Goal: Task Accomplishment & Management: Use online tool/utility

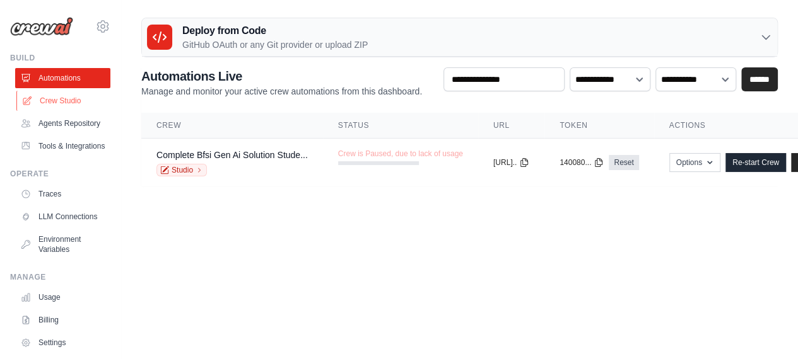
click at [72, 102] on link "Crew Studio" at bounding box center [63, 101] width 95 height 20
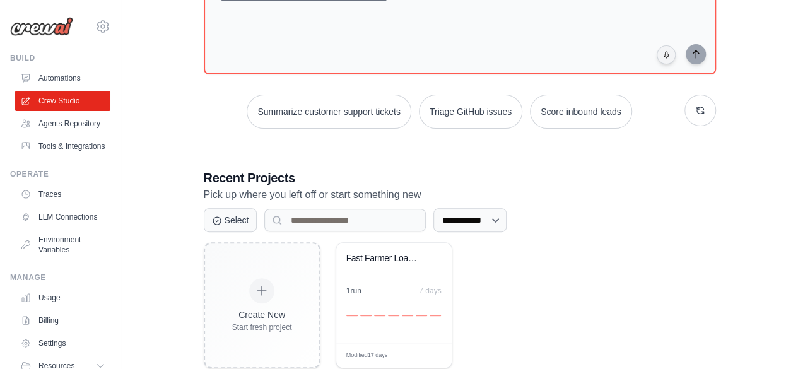
scroll to position [138, 0]
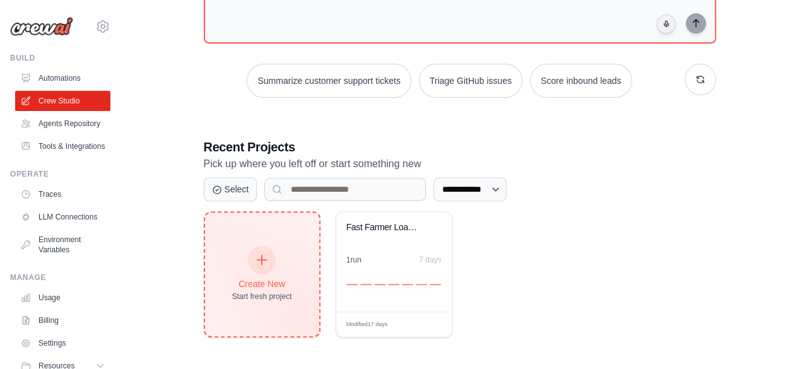
click at [264, 257] on icon at bounding box center [262, 260] width 14 height 14
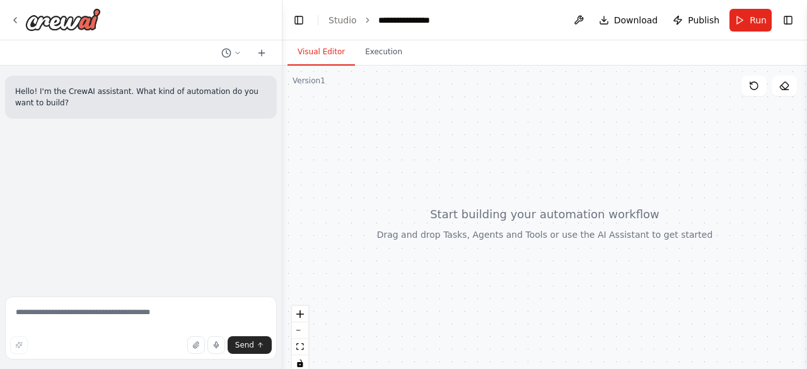
click at [113, 130] on div "Hello! I'm the CrewAI assistant. What kind of automation do you want to build?" at bounding box center [141, 179] width 282 height 226
click at [87, 315] on textarea at bounding box center [141, 327] width 272 height 63
paste textarea "**********"
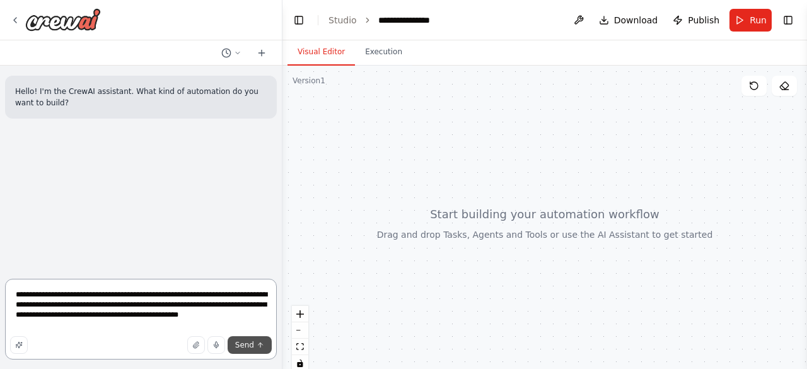
type textarea "**********"
click at [247, 343] on span "Send" at bounding box center [244, 345] width 19 height 10
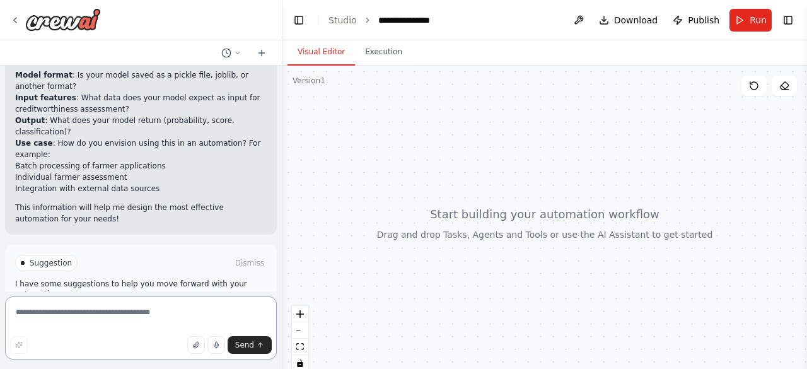
scroll to position [669, 0]
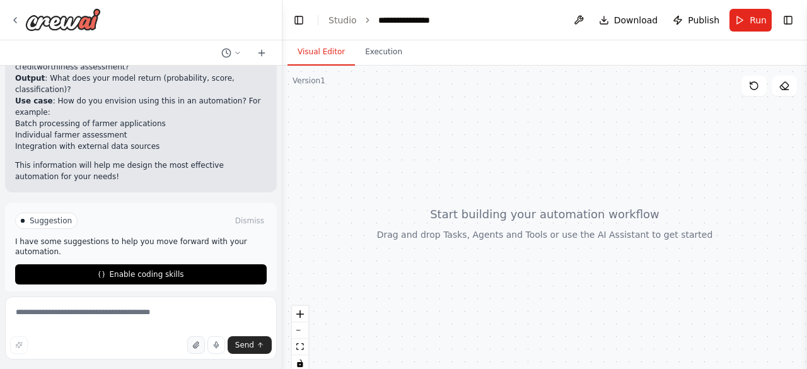
click at [197, 348] on icon "button" at bounding box center [195, 345] width 5 height 6
click at [198, 347] on icon "button" at bounding box center [196, 345] width 8 height 8
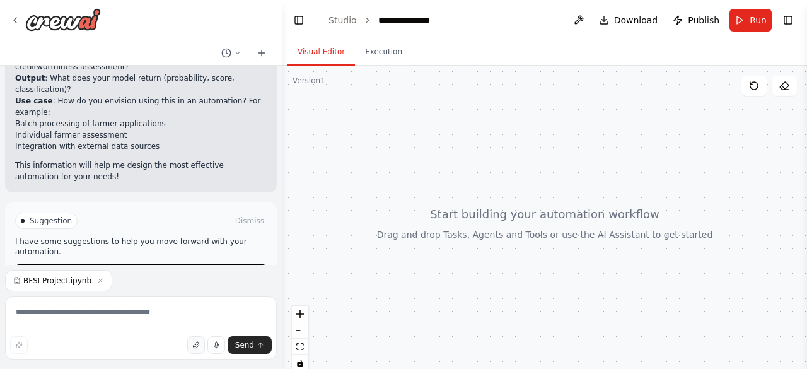
click at [198, 342] on icon "button" at bounding box center [195, 345] width 5 height 6
click at [108, 308] on textarea at bounding box center [141, 327] width 272 height 63
type textarea "**********"
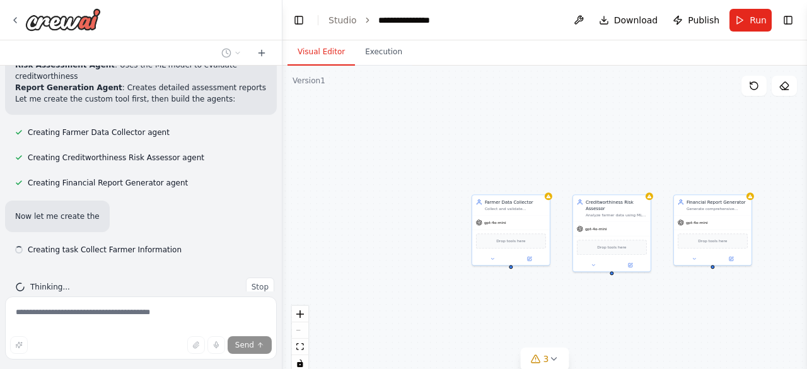
scroll to position [1159, 0]
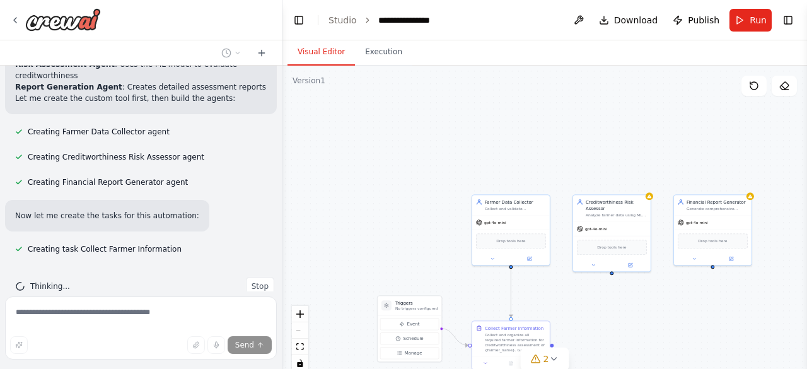
drag, startPoint x: 804, startPoint y: 76, endPoint x: 806, endPoint y: 195, distance: 119.2
click at [806, 195] on button "Toggle Sidebar" at bounding box center [807, 184] width 10 height 369
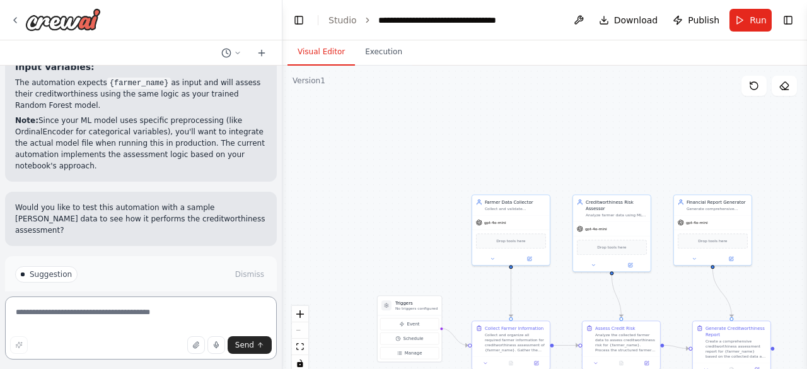
scroll to position [1871, 0]
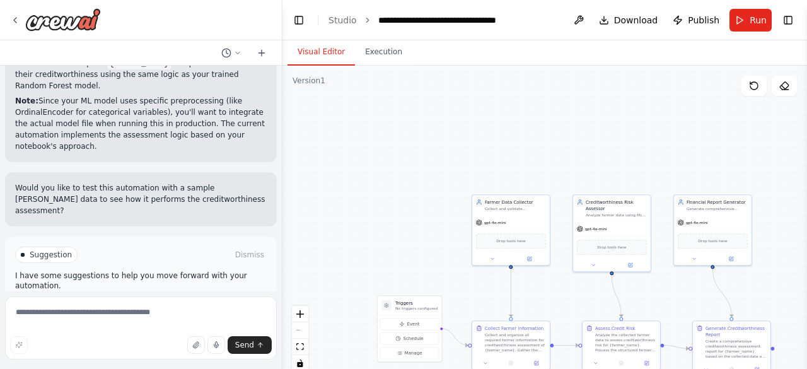
click at [132, 303] on span "Run Automation" at bounding box center [146, 308] width 61 height 10
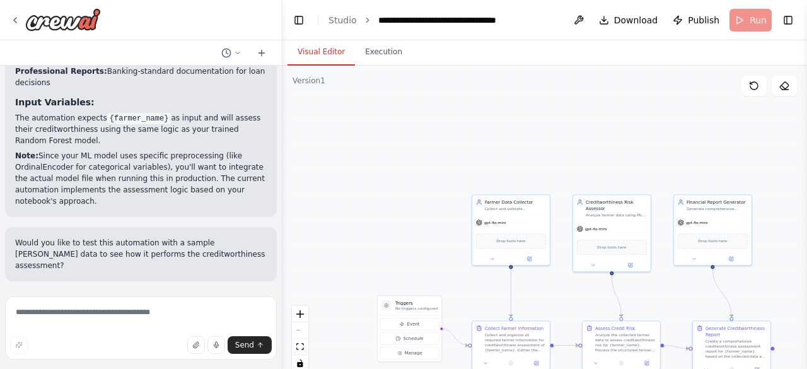
scroll to position [1769, 0]
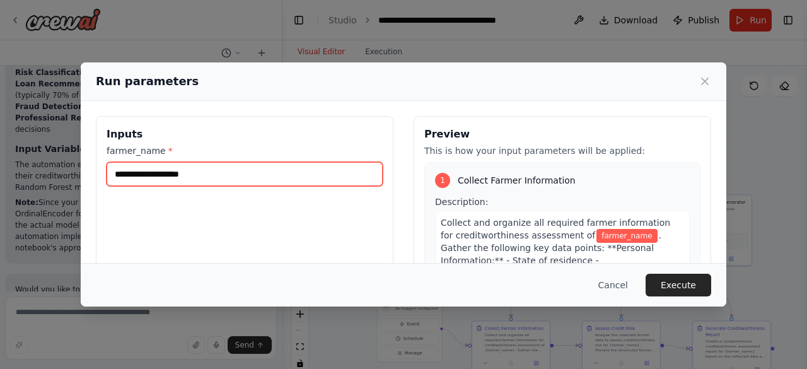
click at [167, 172] on input "farmer_name *" at bounding box center [245, 174] width 276 height 24
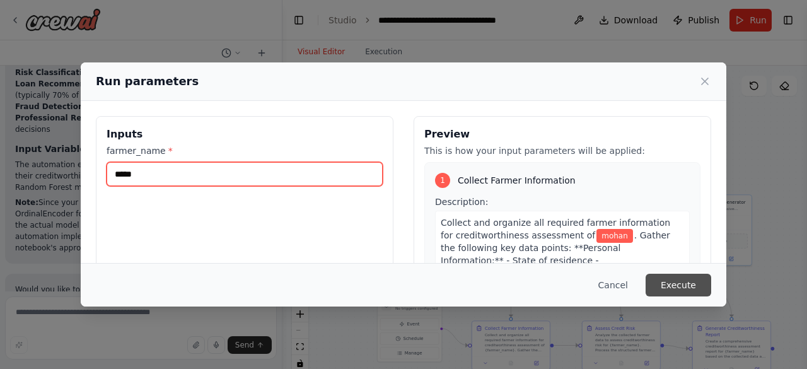
type input "*****"
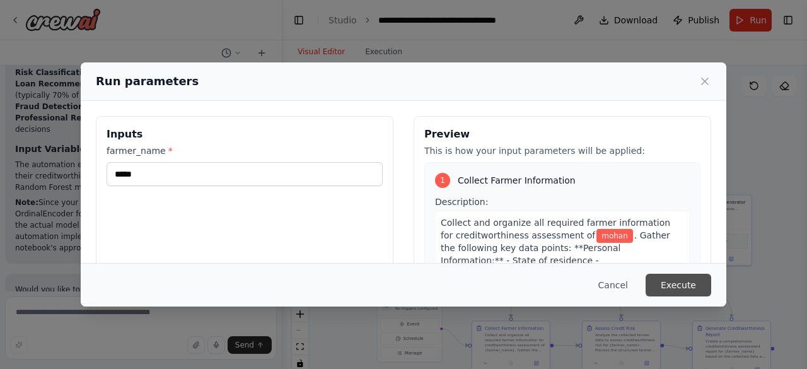
click at [677, 286] on button "Execute" at bounding box center [679, 285] width 66 height 23
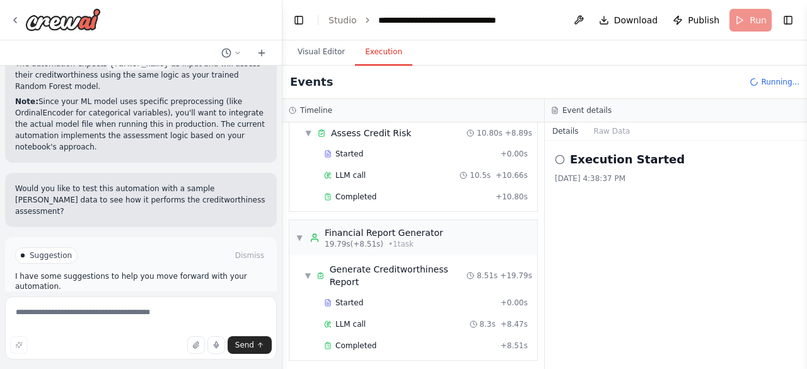
scroll to position [1871, 0]
click at [354, 340] on span "Completed" at bounding box center [355, 345] width 41 height 10
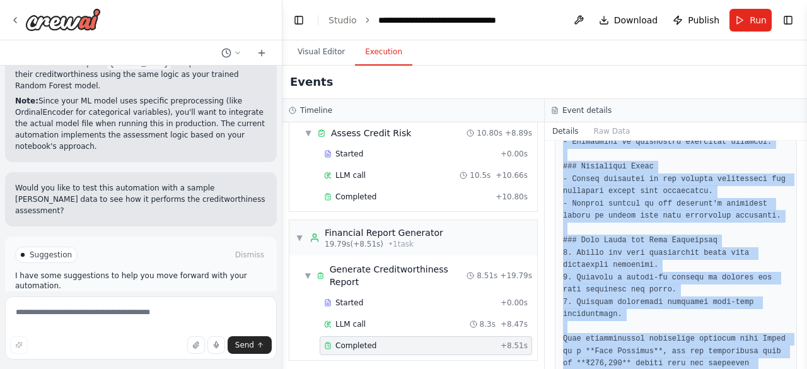
scroll to position [1596, 0]
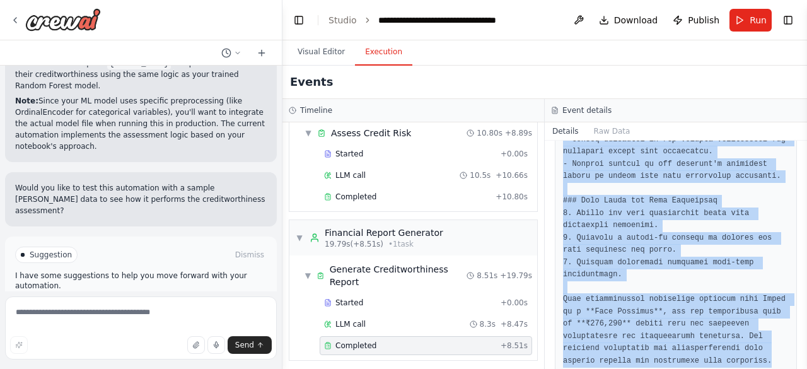
drag, startPoint x: 562, startPoint y: 201, endPoint x: 675, endPoint y: 347, distance: 184.4
copy pre "# Creditworthiness Assessment Report for Mohan **Current Date:** 2025-10-07 ## …"
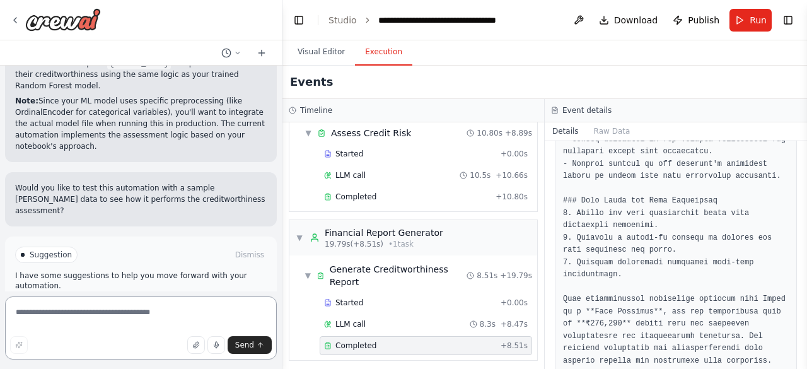
click at [103, 312] on textarea at bounding box center [141, 327] width 272 height 63
paste textarea "**********"
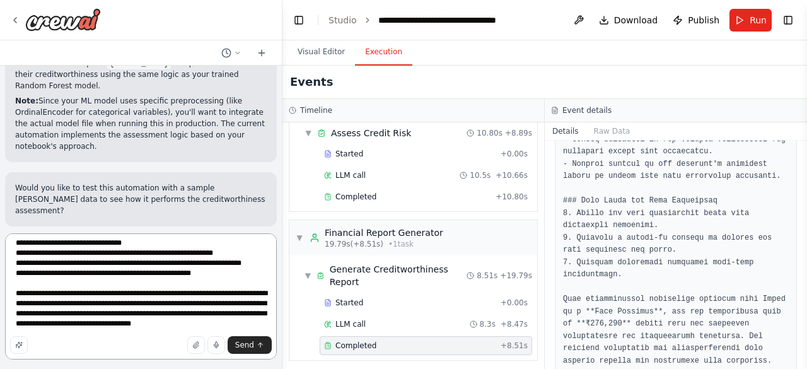
scroll to position [833, 0]
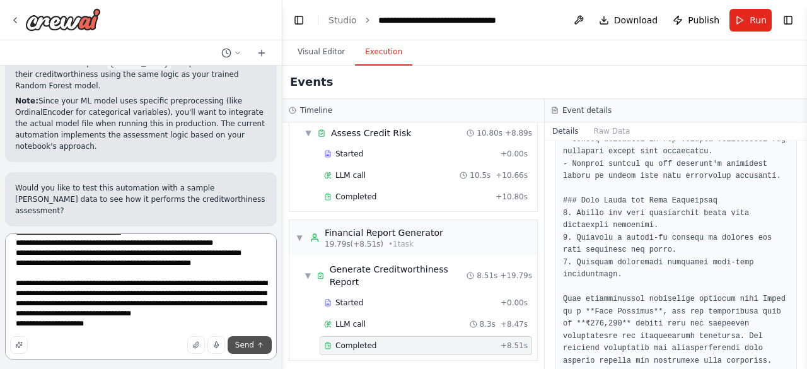
type textarea "**********"
click at [243, 349] on span "Send" at bounding box center [244, 345] width 19 height 10
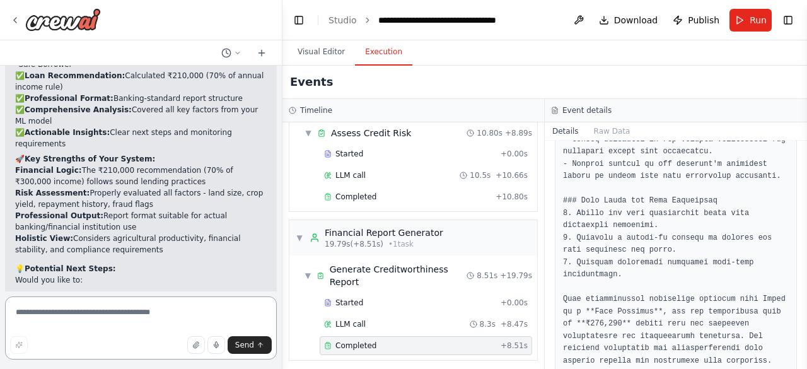
scroll to position [3271, 0]
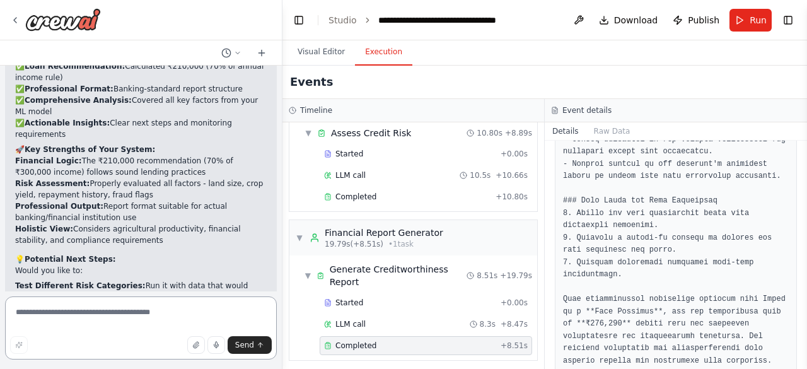
click at [97, 316] on textarea at bounding box center [141, 327] width 272 height 63
type textarea "*"
click at [76, 315] on textarea at bounding box center [141, 327] width 272 height 63
paste textarea "**********"
click at [15, 312] on textarea "**********" at bounding box center [141, 327] width 272 height 63
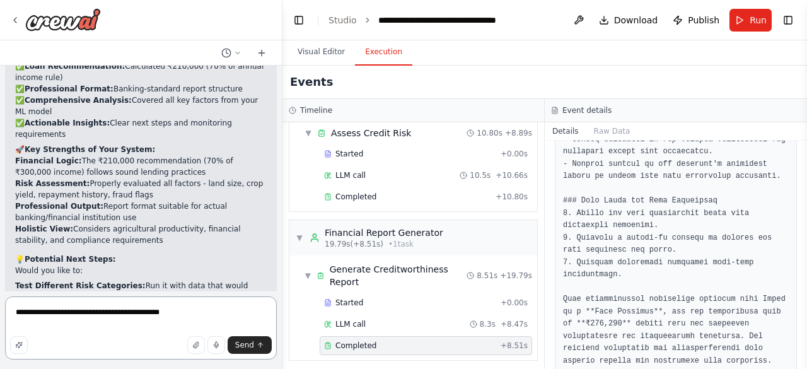
click at [130, 312] on textarea "**********" at bounding box center [141, 327] width 272 height 63
click at [153, 311] on textarea "**********" at bounding box center [141, 327] width 272 height 63
type textarea "**********"
click at [252, 345] on span "Send" at bounding box center [244, 345] width 19 height 10
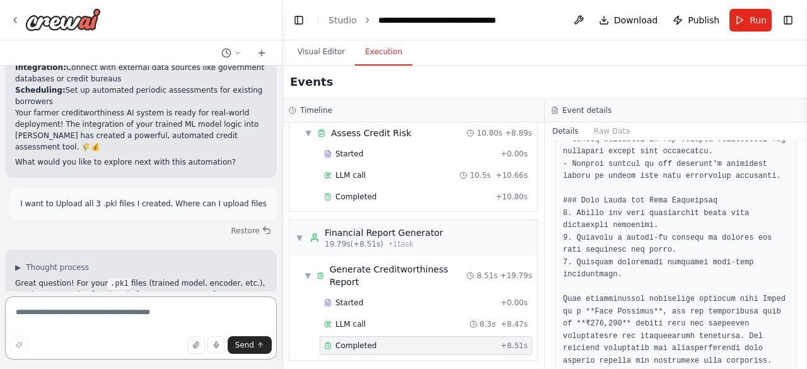
scroll to position [3554, 0]
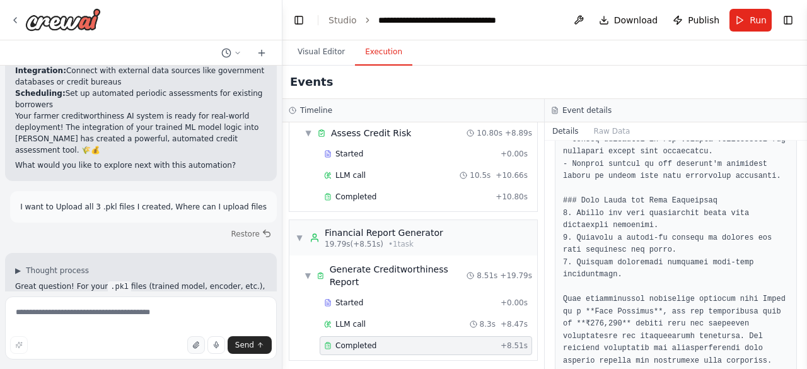
click at [193, 342] on button "button" at bounding box center [196, 345] width 18 height 18
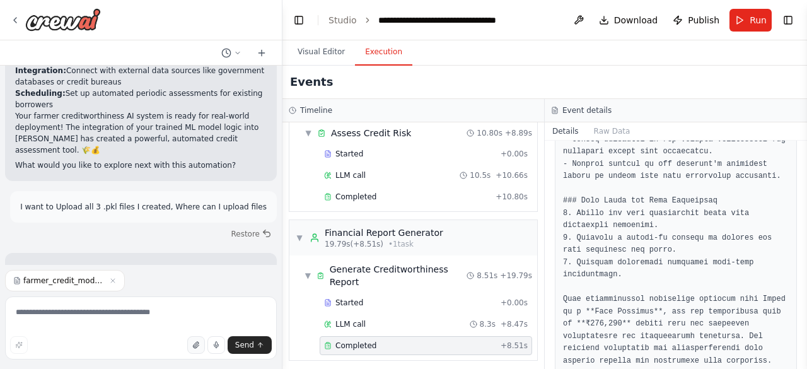
click at [200, 344] on icon "button" at bounding box center [196, 345] width 8 height 8
click at [199, 346] on icon "button" at bounding box center [196, 345] width 8 height 8
click at [90, 317] on textarea at bounding box center [141, 327] width 272 height 63
click at [86, 310] on textarea at bounding box center [141, 327] width 272 height 63
paste textarea "**********"
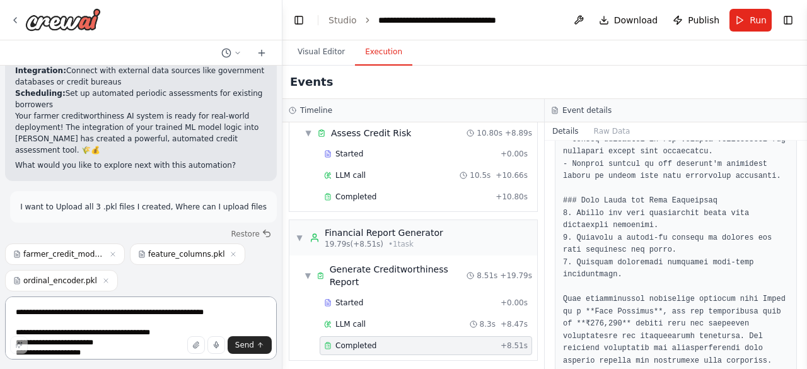
scroll to position [268, 0]
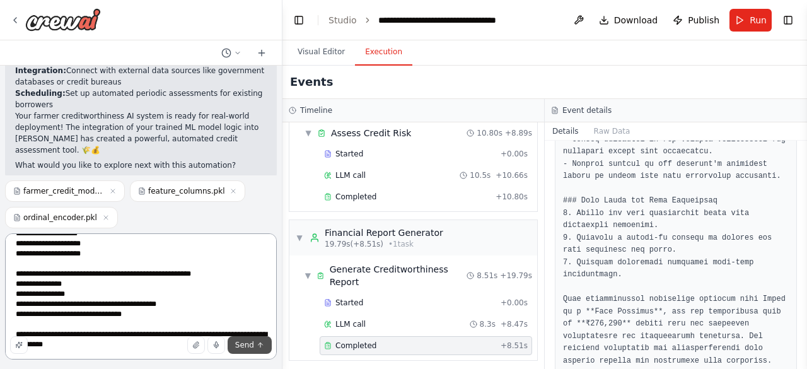
type textarea "**********"
click at [250, 345] on span "Send" at bounding box center [244, 345] width 19 height 10
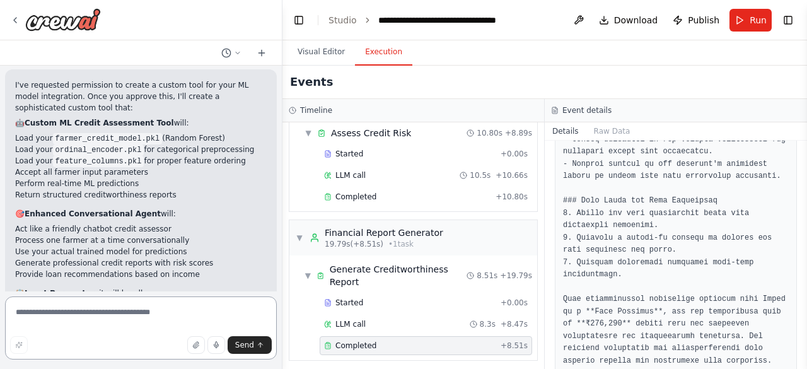
scroll to position [4927, 0]
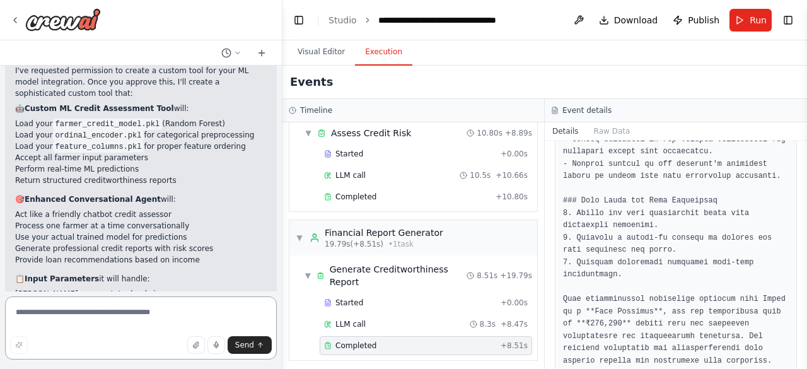
click at [66, 313] on textarea at bounding box center [141, 327] width 272 height 63
type textarea "*"
type textarea "**********"
click at [252, 350] on button "Send" at bounding box center [250, 345] width 44 height 18
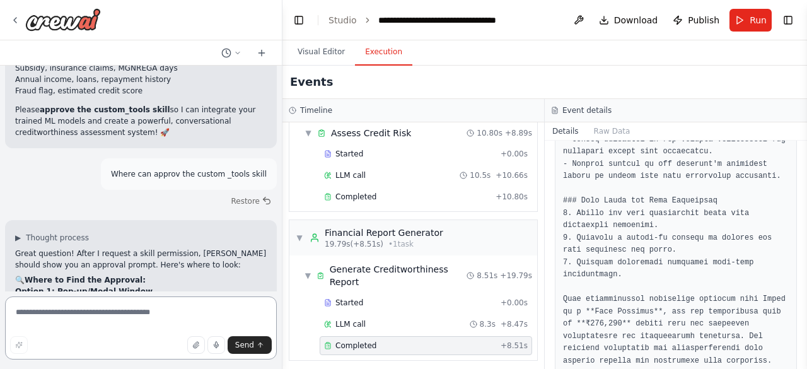
scroll to position [5185, 0]
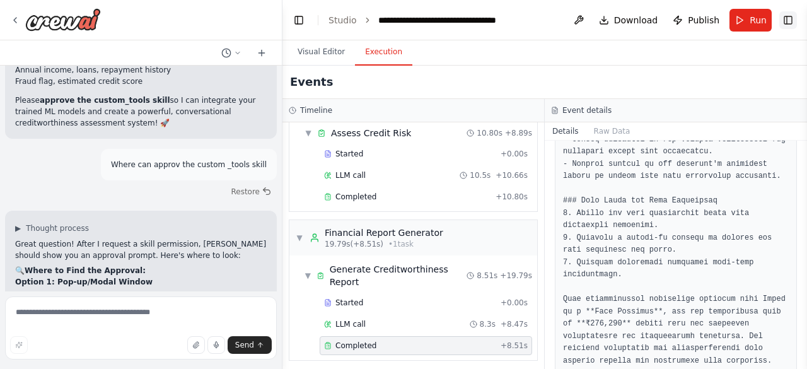
click at [789, 21] on button "Toggle Right Sidebar" at bounding box center [788, 20] width 18 height 18
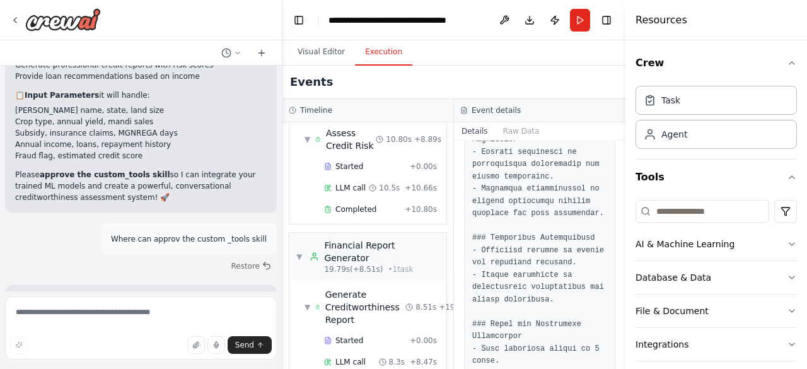
scroll to position [5111, 0]
click at [298, 22] on button "Toggle Left Sidebar" at bounding box center [299, 20] width 18 height 18
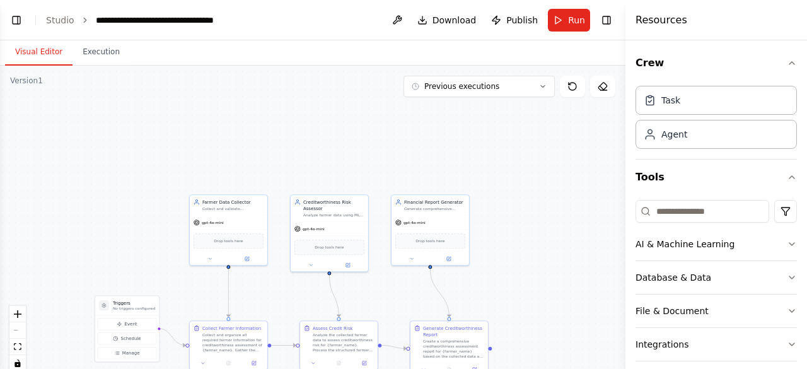
click at [35, 52] on button "Visual Editor" at bounding box center [38, 52] width 67 height 26
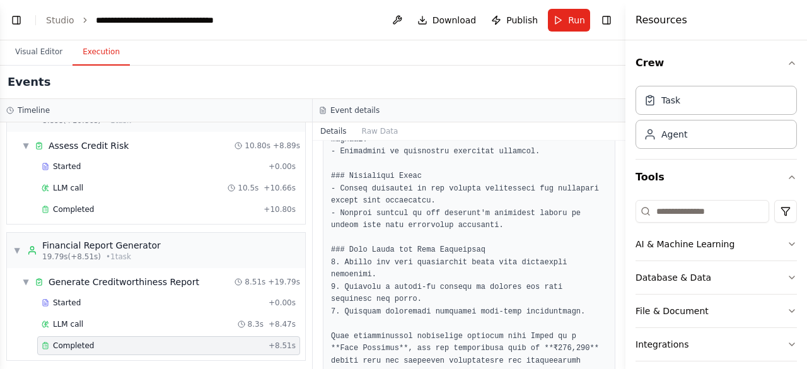
click at [91, 52] on button "Execution" at bounding box center [101, 52] width 57 height 26
click at [18, 18] on button "Toggle Left Sidebar" at bounding box center [17, 20] width 18 height 18
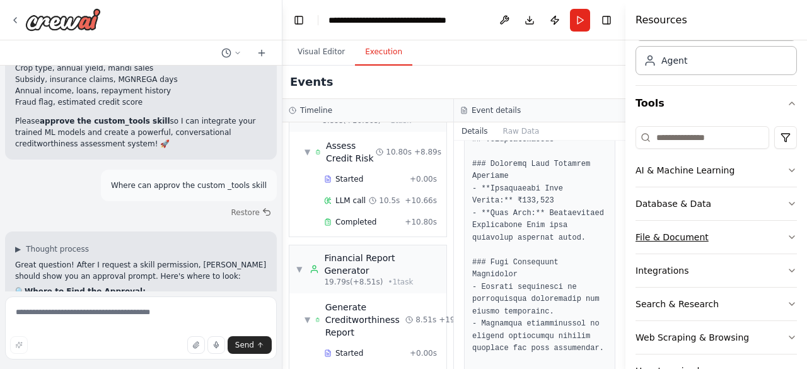
scroll to position [75, 0]
click at [789, 267] on div "Crew Task Agent Tools AI & Machine Learning Database & Data File & Document Int…" at bounding box center [716, 204] width 182 height 328
click at [789, 268] on icon "button" at bounding box center [791, 269] width 5 height 3
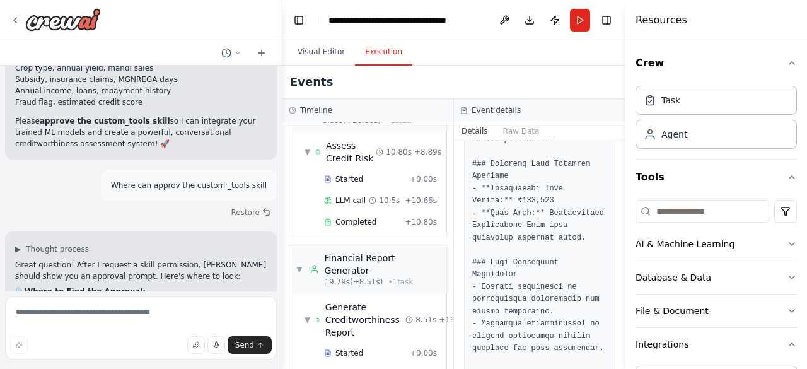
scroll to position [5298, 0]
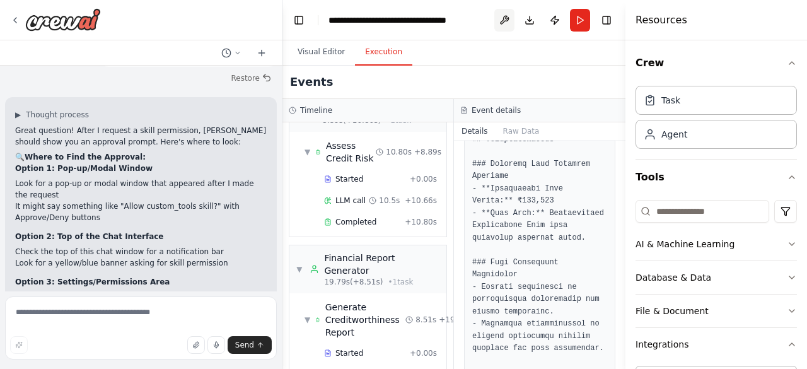
click at [506, 20] on button at bounding box center [504, 20] width 20 height 23
click at [507, 23] on div at bounding box center [504, 20] width 20 height 23
click at [71, 321] on textarea at bounding box center [141, 327] width 272 height 63
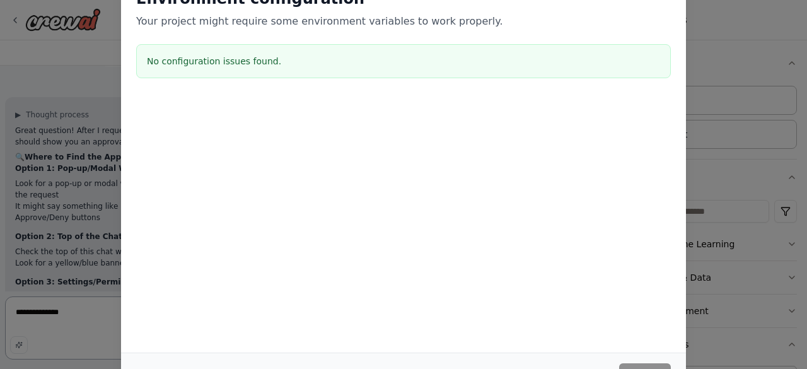
type textarea "**********"
click at [707, 333] on div "Environment configuration Your project might require some environment variables…" at bounding box center [403, 184] width 807 height 369
click at [711, 317] on div "Environment configuration Your project might require some environment variables…" at bounding box center [403, 184] width 807 height 369
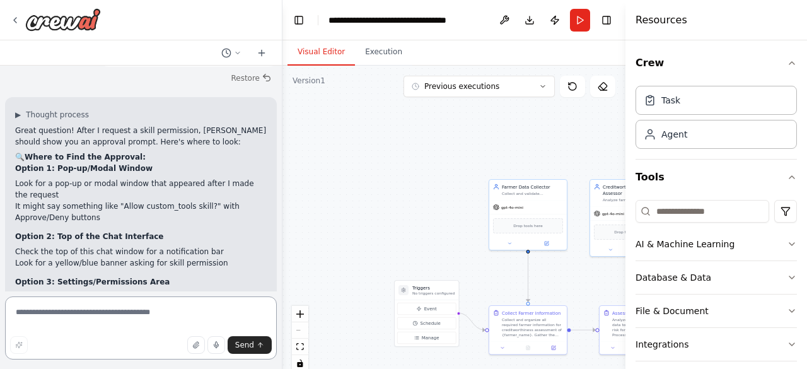
click at [45, 312] on textarea at bounding box center [141, 327] width 272 height 63
type textarea "**********"
click at [255, 352] on button "Send" at bounding box center [250, 345] width 44 height 18
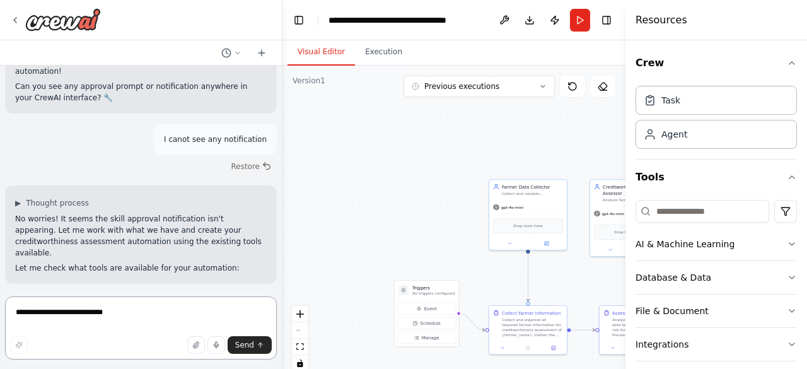
scroll to position [5706, 0]
click at [90, 313] on textarea "**********" at bounding box center [141, 327] width 272 height 63
type textarea "**********"
click at [248, 345] on span "Send" at bounding box center [244, 345] width 19 height 10
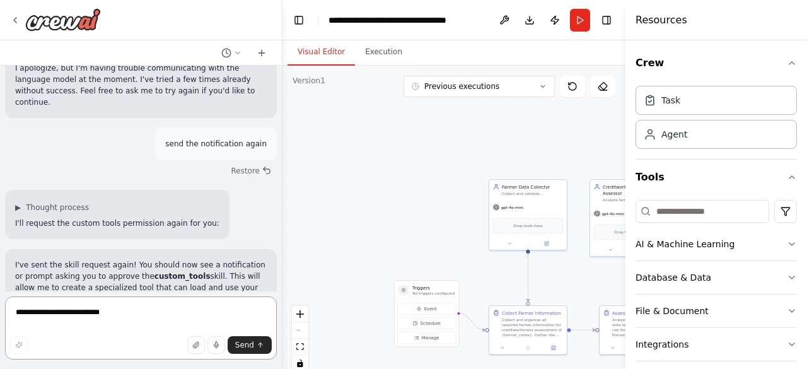
scroll to position [6142, 0]
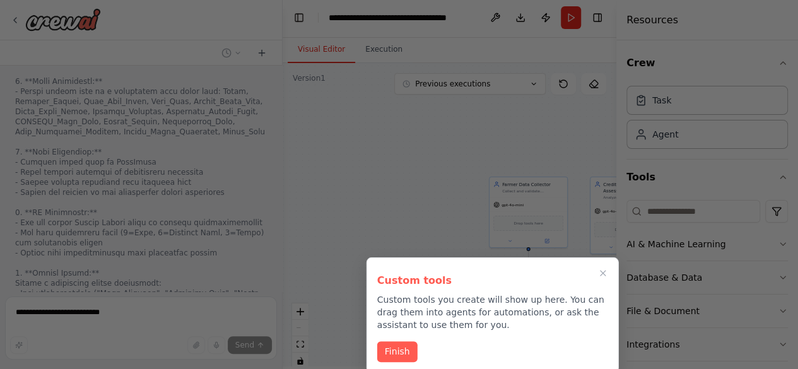
scroll to position [6, 0]
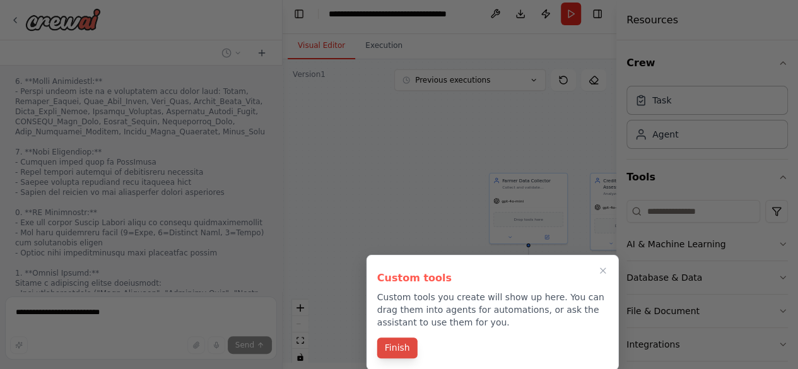
click at [395, 345] on button "Finish" at bounding box center [397, 347] width 40 height 21
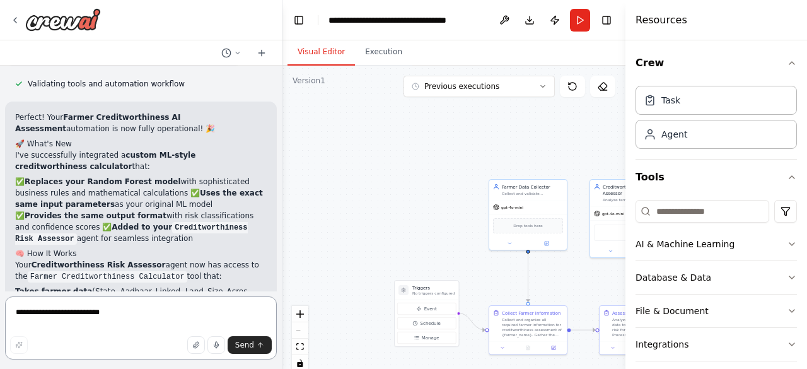
scroll to position [8161, 0]
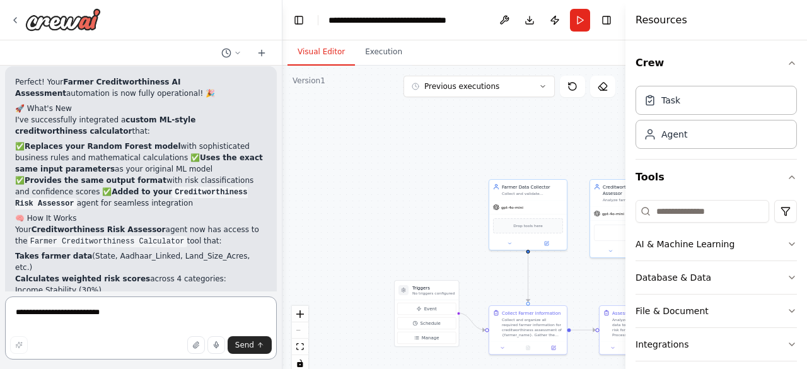
click at [58, 313] on textarea "**********" at bounding box center [141, 327] width 272 height 63
type textarea "**********"
click at [253, 344] on span "Send" at bounding box center [244, 345] width 19 height 10
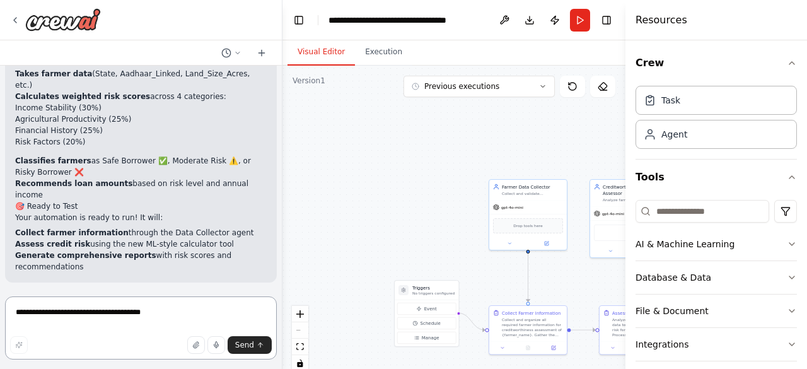
scroll to position [8342, 0]
drag, startPoint x: 16, startPoint y: 105, endPoint x: 237, endPoint y: 204, distance: 241.6
copy div "You're absolutely right to question this! I apologize for not explaining clearl…"
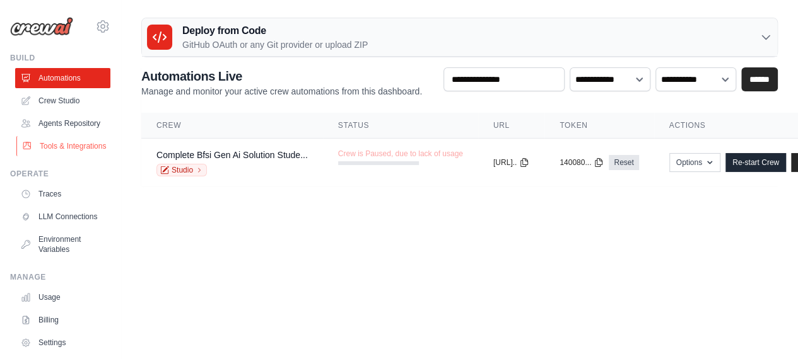
click at [67, 156] on link "Tools & Integrations" at bounding box center [63, 146] width 95 height 20
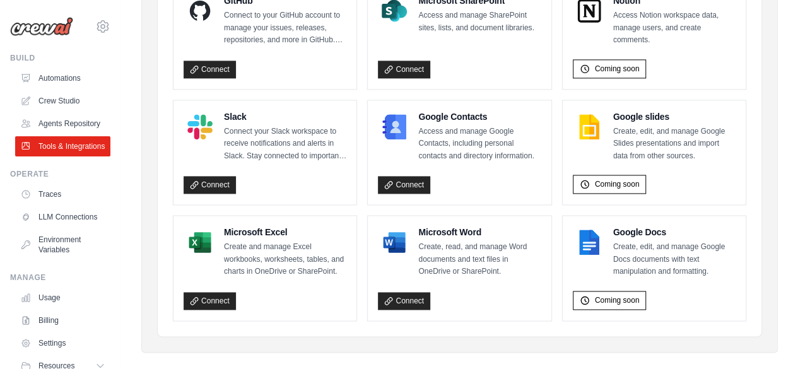
scroll to position [880, 0]
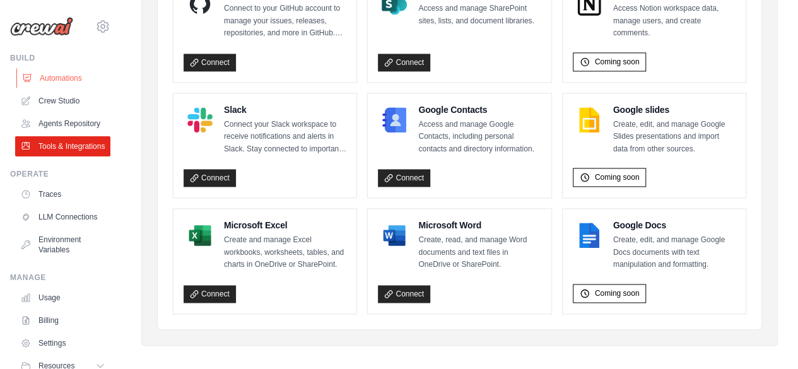
click at [66, 78] on link "Automations" at bounding box center [63, 78] width 95 height 20
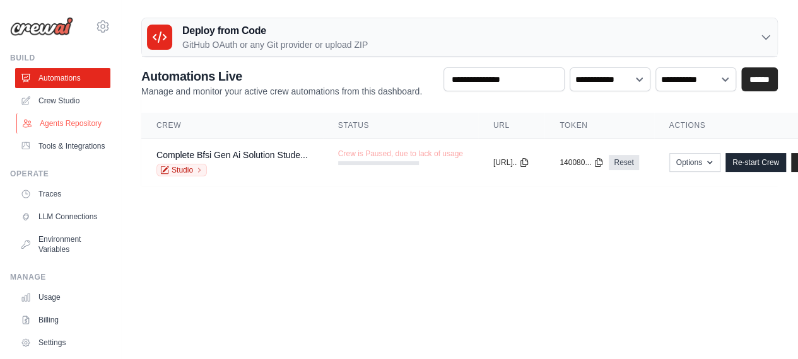
click at [49, 129] on link "Agents Repository" at bounding box center [63, 123] width 95 height 20
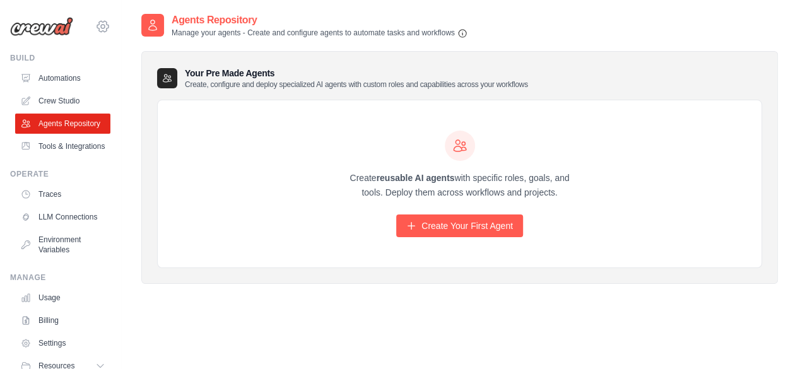
click at [95, 21] on icon at bounding box center [102, 26] width 15 height 15
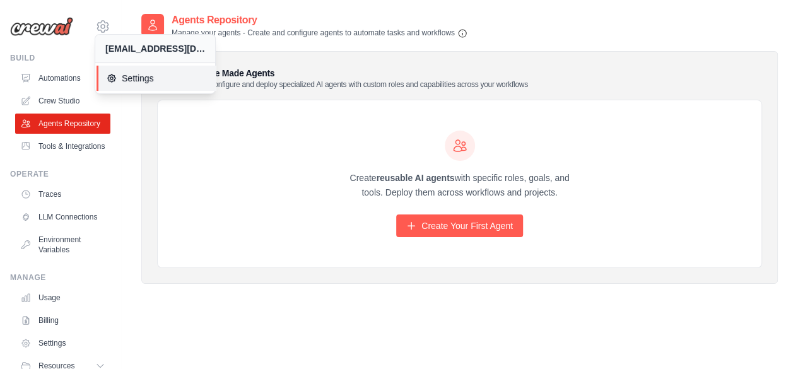
click at [134, 80] on span "Settings" at bounding box center [157, 78] width 100 height 13
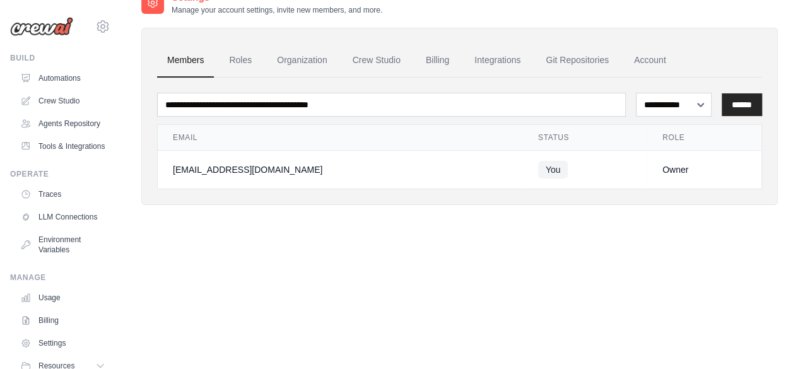
scroll to position [25, 0]
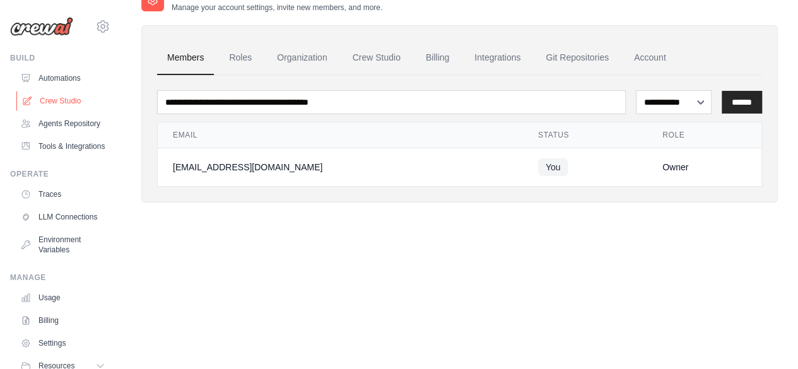
click at [67, 103] on link "Crew Studio" at bounding box center [63, 101] width 95 height 20
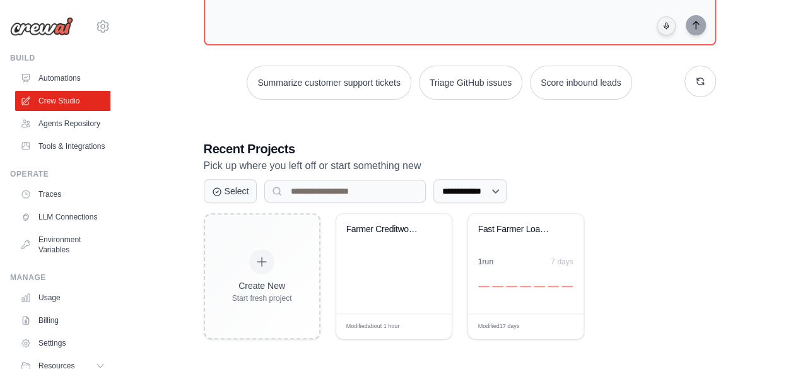
scroll to position [138, 0]
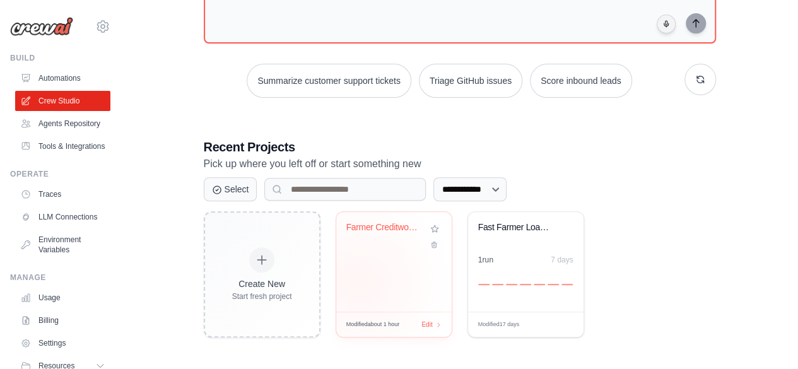
click at [359, 281] on div "Farmer Creditworthiness AI Assessme..." at bounding box center [393, 262] width 115 height 100
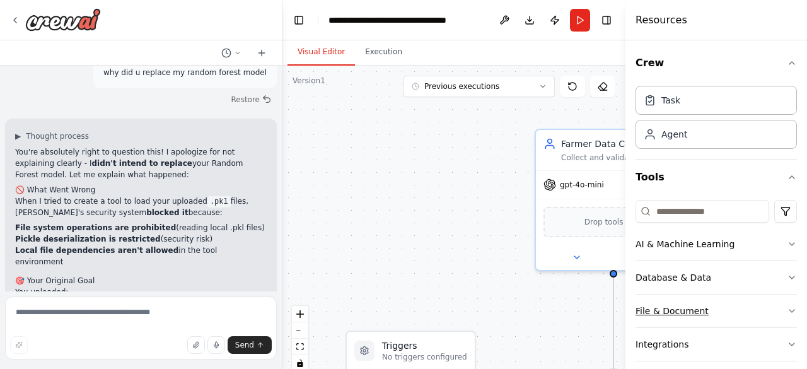
scroll to position [8669, 0]
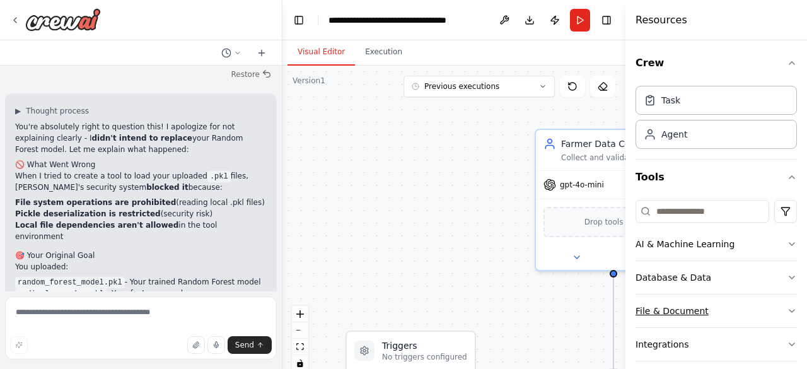
click at [789, 310] on icon "button" at bounding box center [791, 311] width 5 height 3
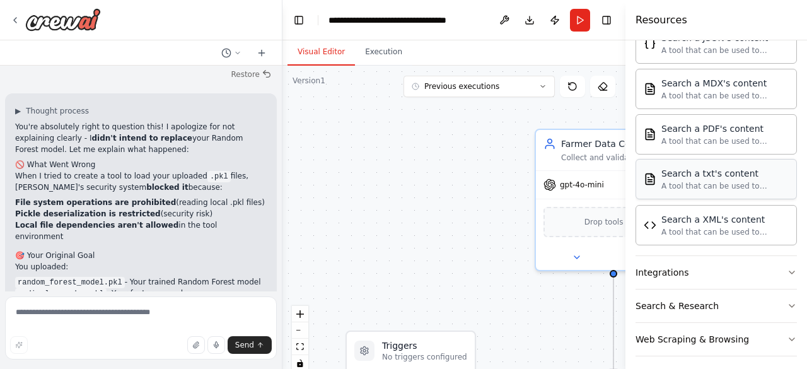
scroll to position [446, 0]
click at [787, 268] on icon "button" at bounding box center [792, 271] width 10 height 10
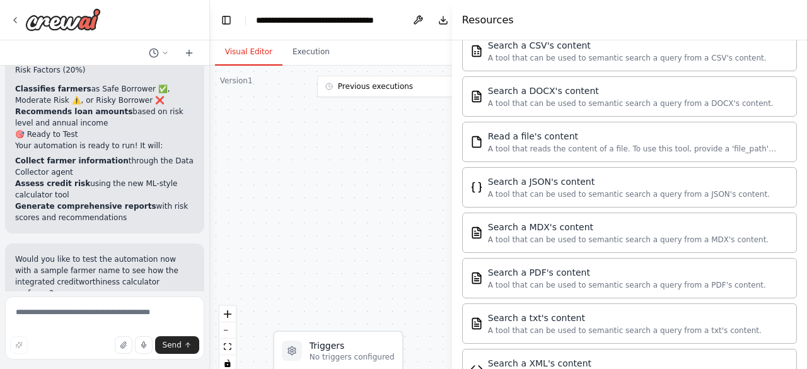
scroll to position [9912, 0]
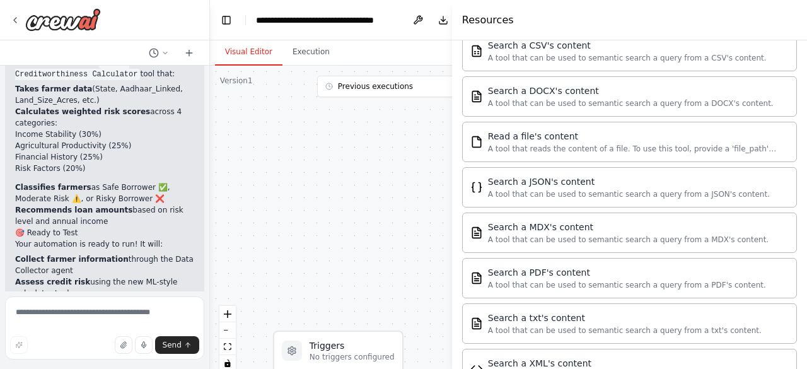
drag, startPoint x: 627, startPoint y: 73, endPoint x: 333, endPoint y: 120, distance: 297.6
click at [333, 120] on div "Hello! I'm the CrewAI assistant. What kind of automation do you want to build? …" at bounding box center [403, 184] width 807 height 369
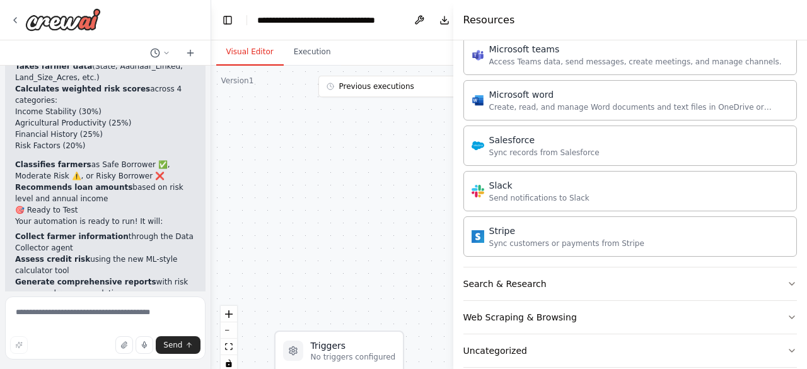
scroll to position [1290, 0]
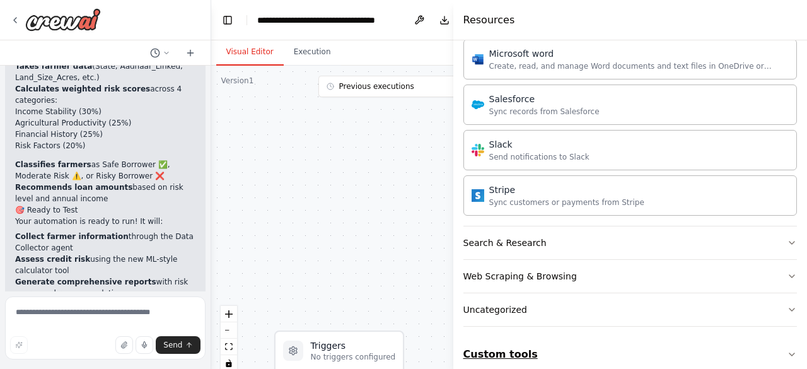
click at [518, 344] on button "Custom tools" at bounding box center [630, 354] width 334 height 35
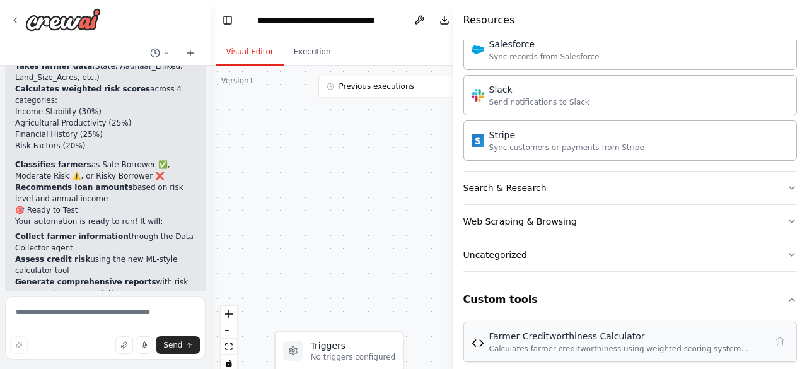
click at [569, 342] on div "Farmer Creditworthiness Calculator Calculates farmer creditworthiness using wei…" at bounding box center [630, 342] width 334 height 40
click at [402, 211] on div ".deletable-edge-delete-btn { width: 20px; height: 20px; border: 0px solid #ffff…" at bounding box center [375, 223] width 329 height 315
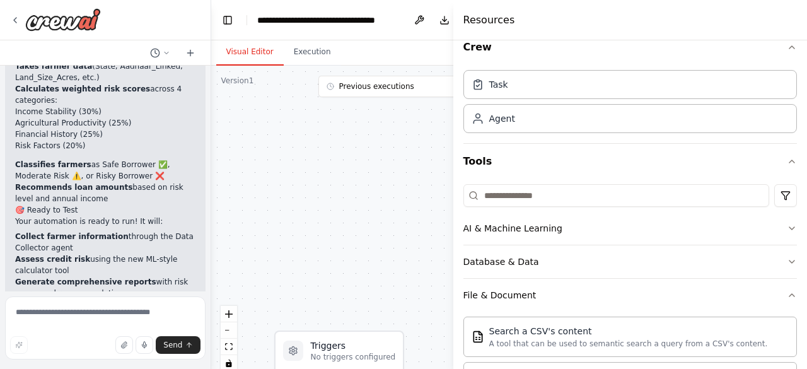
scroll to position [0, 0]
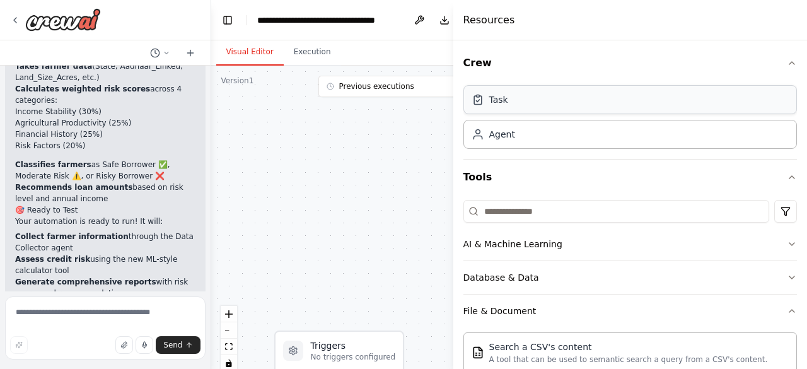
click at [521, 102] on div "Task" at bounding box center [630, 99] width 334 height 29
click at [502, 105] on div "Task" at bounding box center [498, 99] width 19 height 13
click at [501, 143] on div "Agent" at bounding box center [630, 133] width 334 height 29
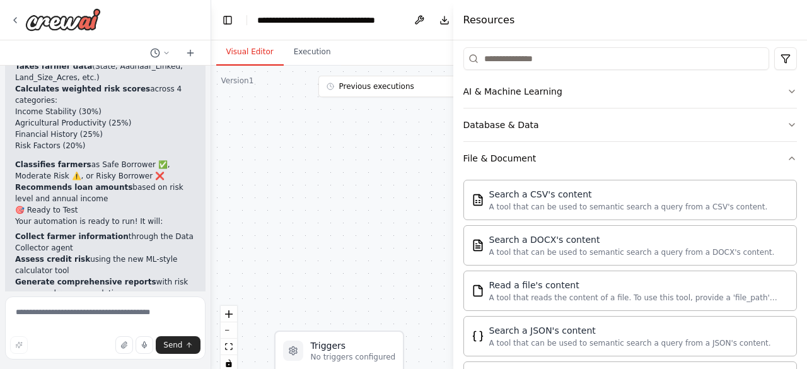
scroll to position [154, 0]
click at [572, 93] on button "AI & Machine Learning" at bounding box center [630, 90] width 334 height 33
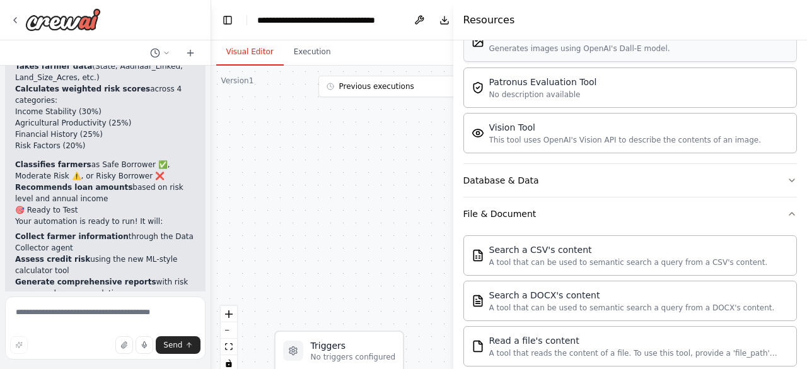
scroll to position [293, 0]
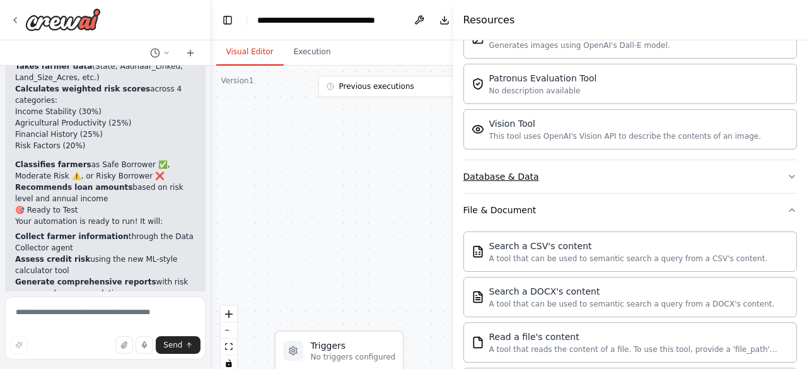
click at [578, 185] on button "Database & Data" at bounding box center [630, 176] width 334 height 33
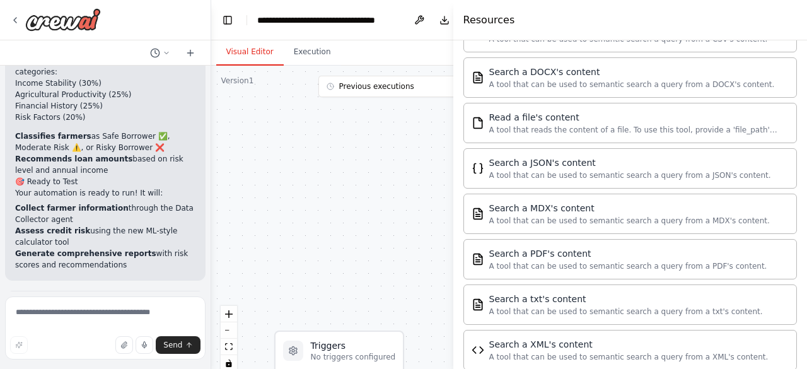
scroll to position [9941, 0]
click at [58, 313] on textarea at bounding box center [105, 327] width 200 height 63
paste textarea "**********"
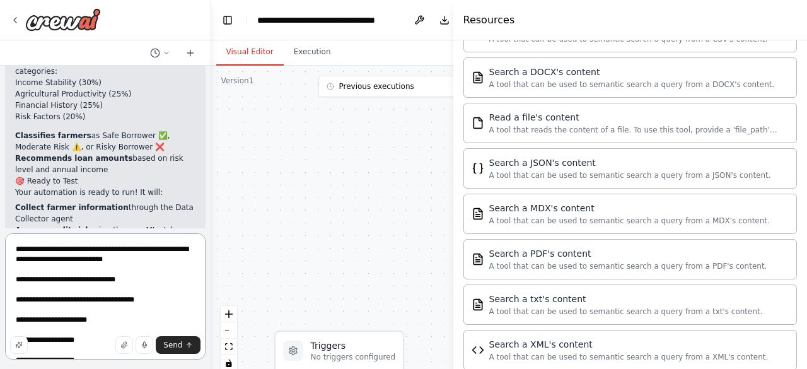
scroll to position [36, 0]
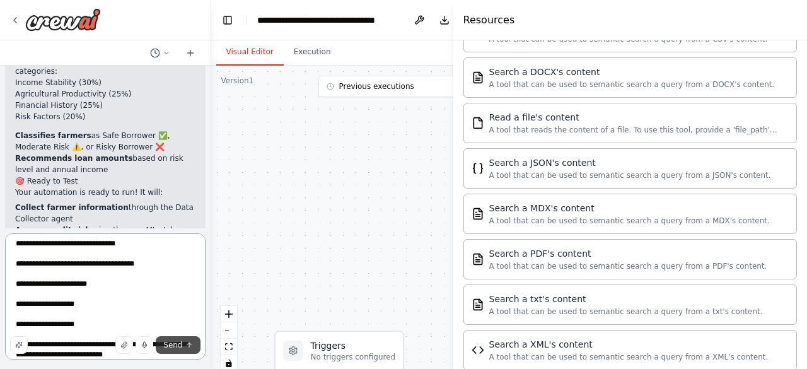
type textarea "**********"
click at [175, 352] on button "Send" at bounding box center [178, 345] width 44 height 18
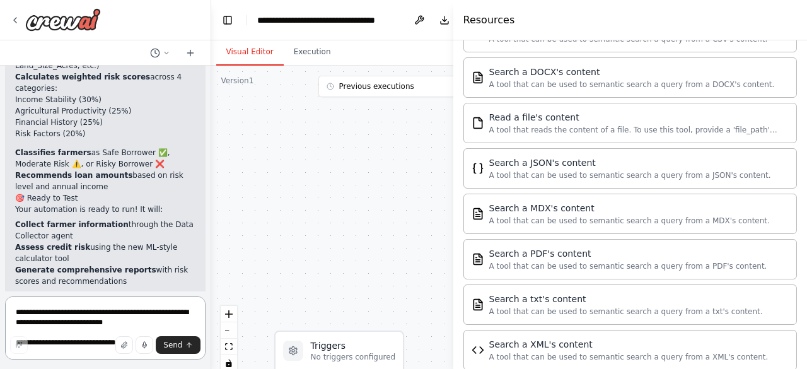
scroll to position [9924, 0]
click at [55, 320] on textarea "**********" at bounding box center [105, 327] width 200 height 63
type textarea "**********"
click at [171, 342] on span "Send" at bounding box center [172, 345] width 19 height 10
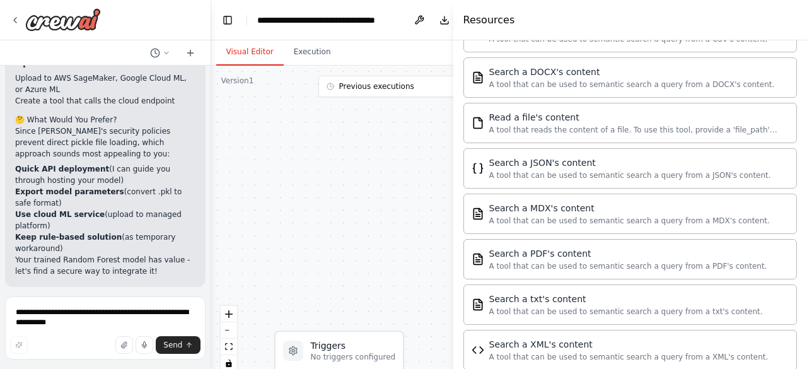
scroll to position [12344, 0]
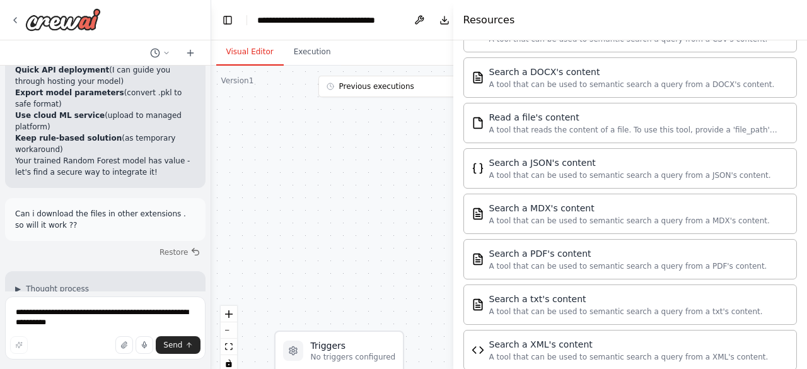
drag, startPoint x: 16, startPoint y: 180, endPoint x: 161, endPoint y: 264, distance: 167.8
copy div "Great question! Unfortunately, changing the file extension won't solve the core…"
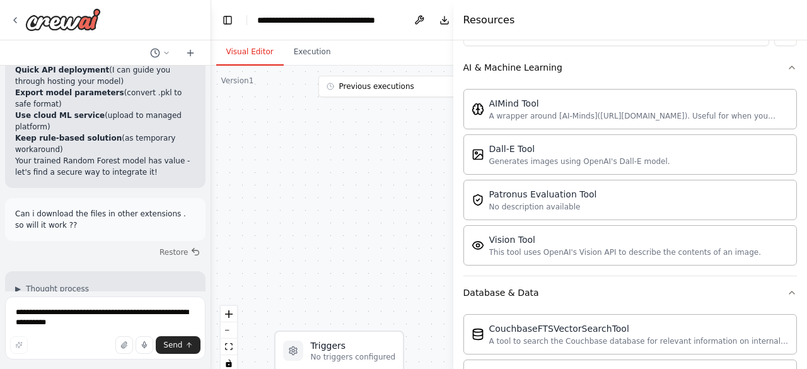
scroll to position [183, 0]
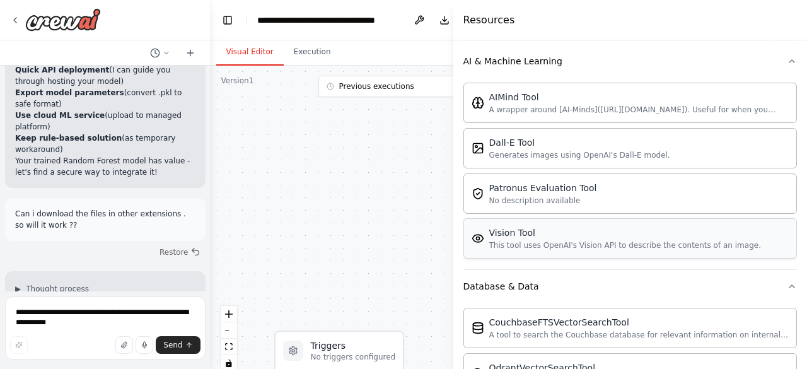
click at [546, 245] on div "This tool uses OpenAI's Vision API to describe the contents of an image." at bounding box center [625, 245] width 272 height 10
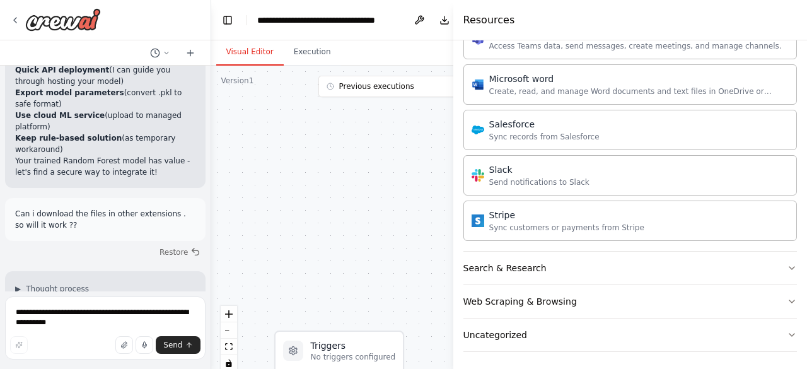
scroll to position [1679, 0]
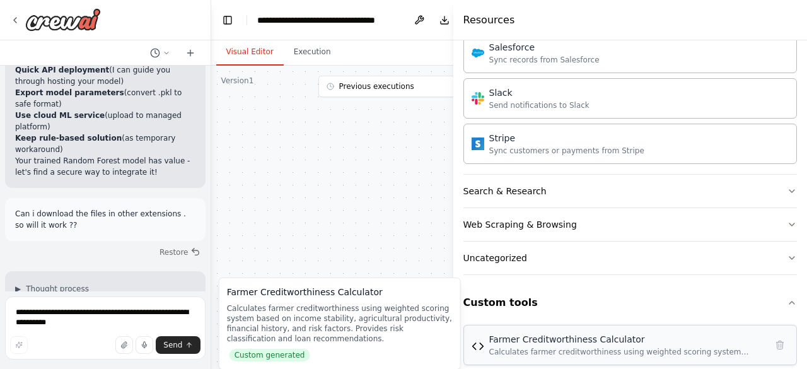
click at [536, 347] on div "Calculates farmer creditworthiness using weighted scoring system based on incom…" at bounding box center [627, 352] width 277 height 10
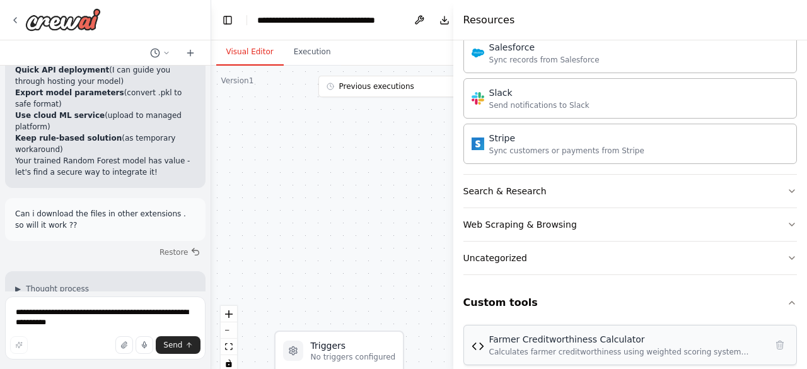
click at [536, 347] on div "Calculates farmer creditworthiness using weighted scoring system based on incom…" at bounding box center [627, 352] width 277 height 10
click at [356, 226] on div ".deletable-edge-delete-btn { width: 20px; height: 20px; border: 0px solid #ffff…" at bounding box center [375, 223] width 329 height 315
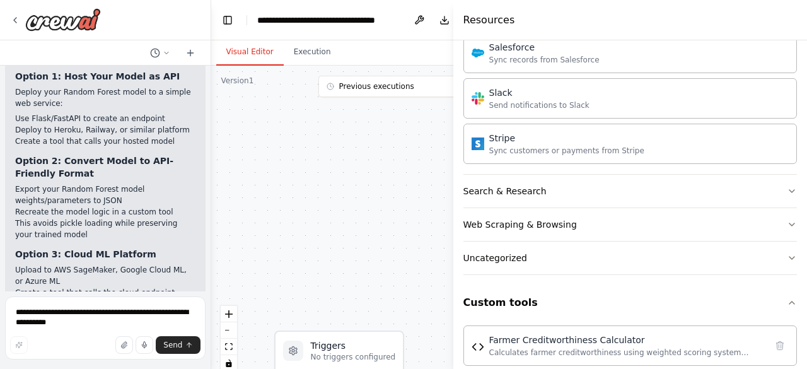
scroll to position [12006, 0]
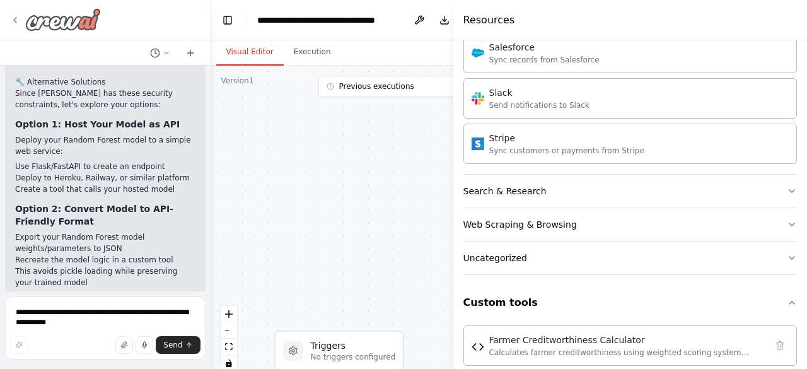
click at [13, 17] on icon at bounding box center [15, 20] width 10 height 10
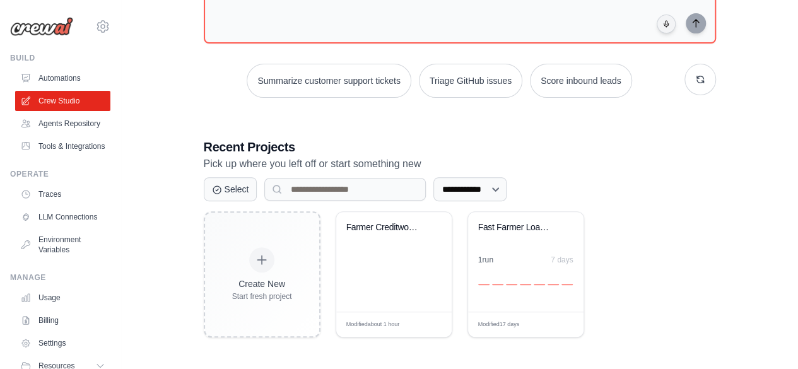
scroll to position [81, 0]
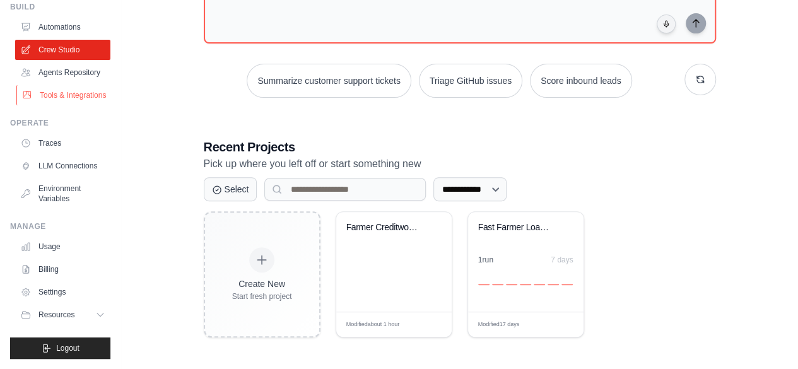
click at [64, 85] on link "Tools & Integrations" at bounding box center [63, 95] width 95 height 20
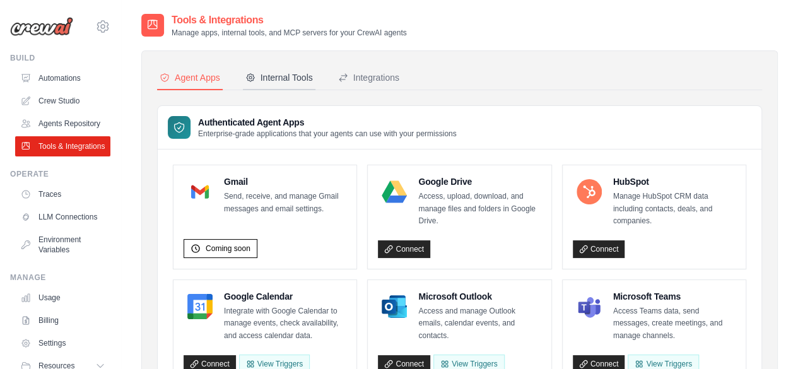
click at [282, 76] on div "Internal Tools" at bounding box center [278, 77] width 67 height 13
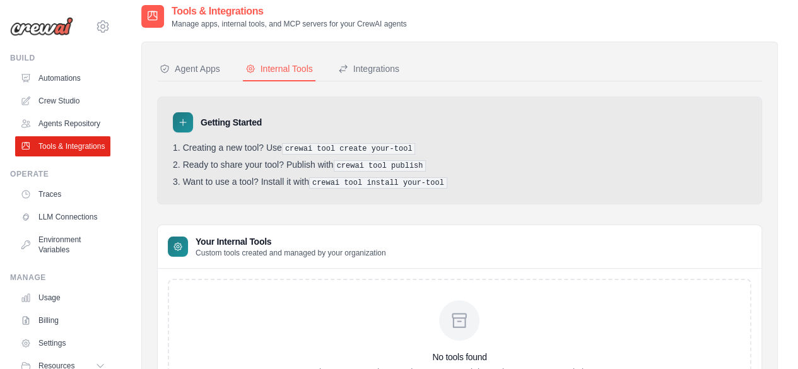
scroll to position [8, 0]
click at [183, 124] on icon at bounding box center [183, 123] width 10 height 10
click at [301, 147] on pre "crewai tool create your-tool" at bounding box center [349, 149] width 134 height 11
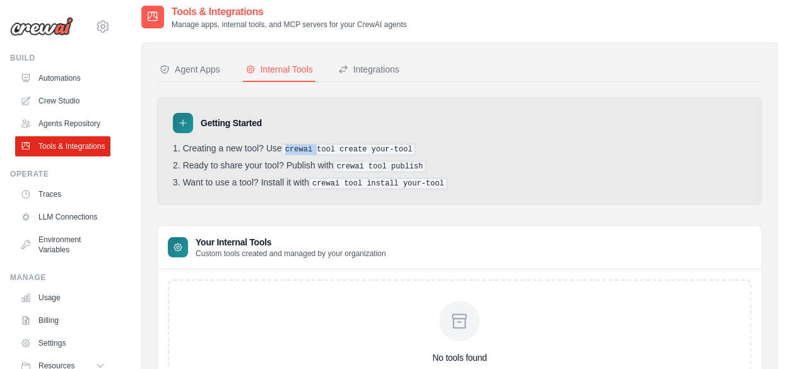
click at [301, 147] on pre "crewai tool create your-tool" at bounding box center [349, 149] width 134 height 11
click at [74, 76] on link "Automations" at bounding box center [63, 78] width 95 height 20
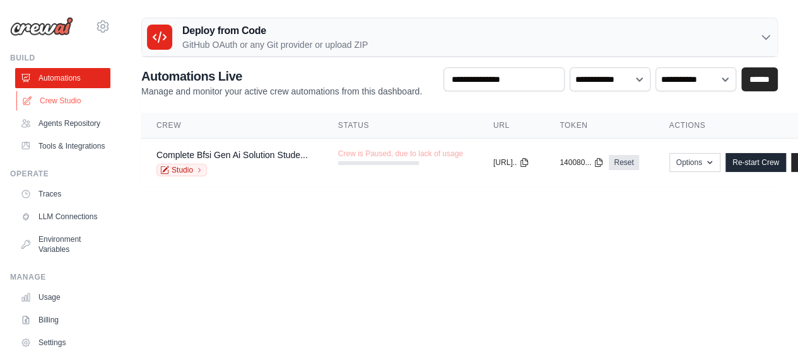
click at [62, 104] on link "Crew Studio" at bounding box center [63, 101] width 95 height 20
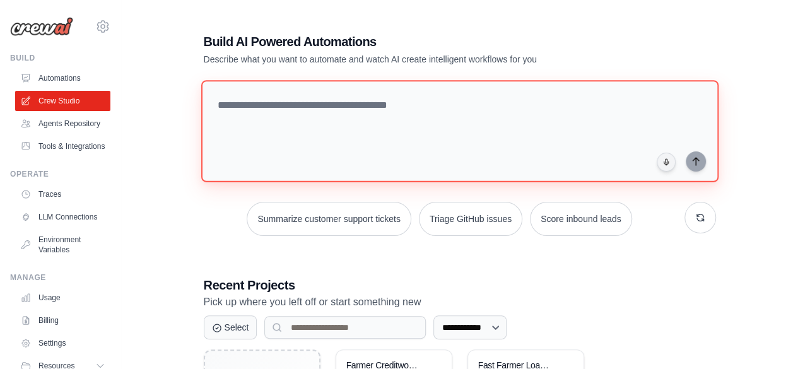
click at [287, 109] on textarea at bounding box center [458, 131] width 517 height 102
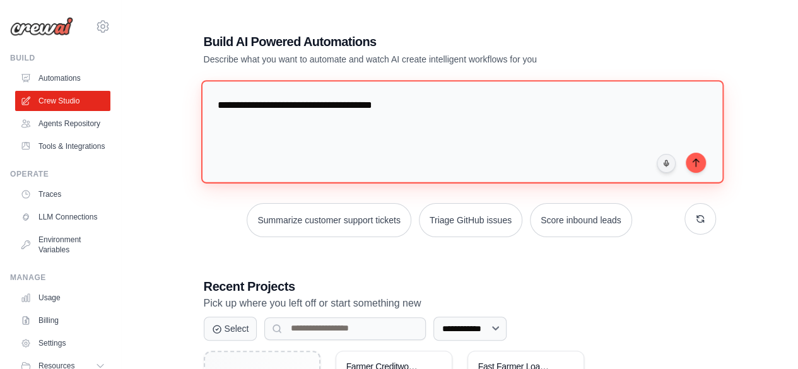
type textarea "**********"
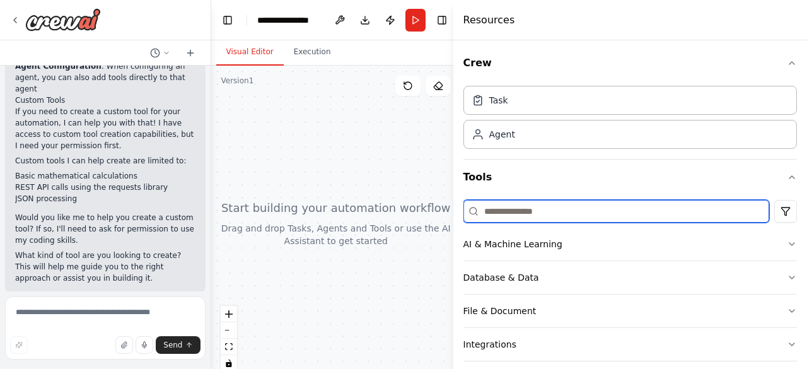
click at [530, 212] on input at bounding box center [616, 211] width 306 height 23
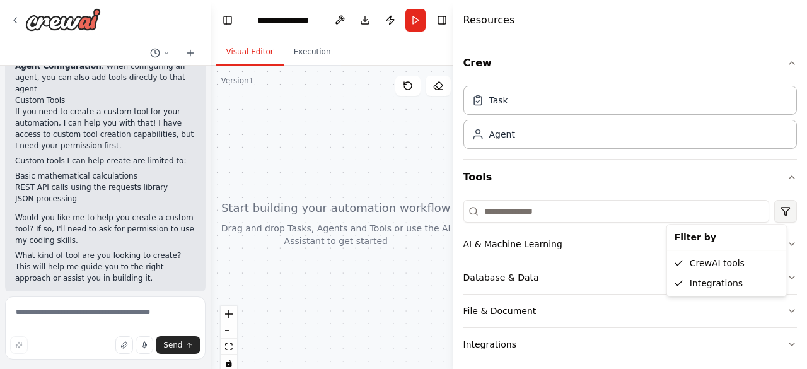
click at [779, 210] on html "**********" at bounding box center [403, 184] width 807 height 369
click at [717, 267] on div "CrewAI tools" at bounding box center [727, 263] width 115 height 20
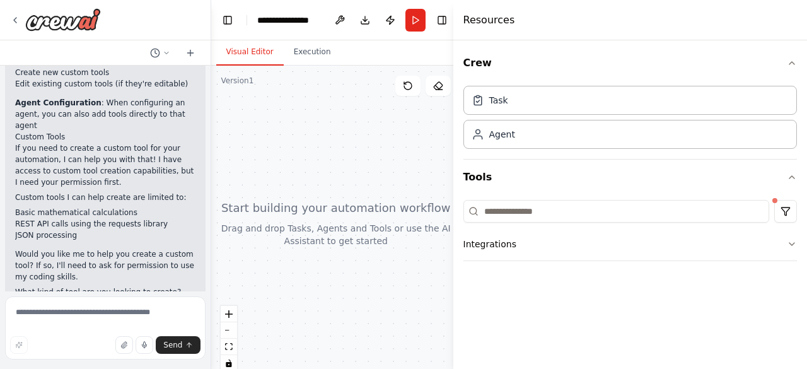
scroll to position [202, 0]
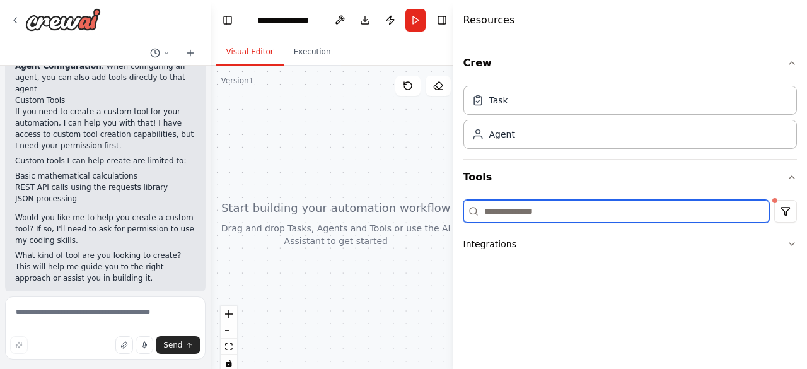
click at [528, 210] on input at bounding box center [616, 211] width 306 height 23
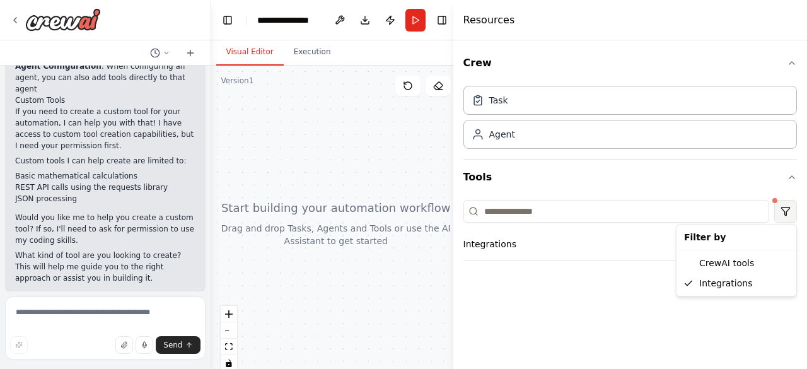
click at [794, 209] on html "**********" at bounding box center [403, 184] width 807 height 369
click at [728, 260] on div "CrewAI tools" at bounding box center [736, 263] width 115 height 20
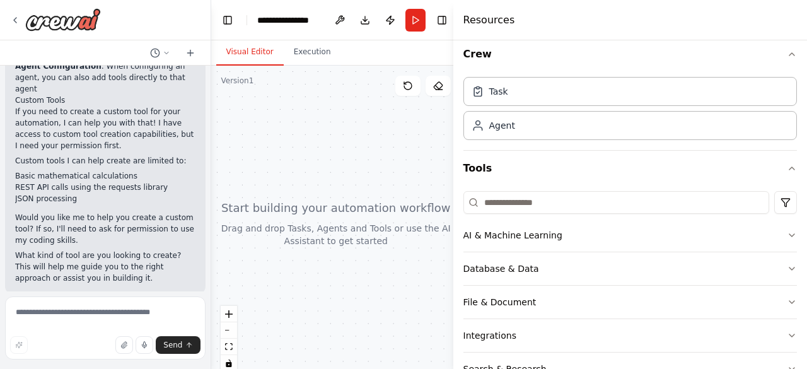
scroll to position [0, 0]
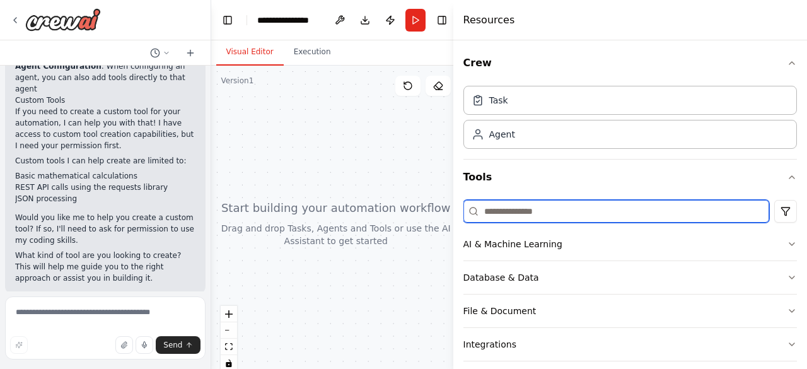
click at [519, 212] on input at bounding box center [616, 211] width 306 height 23
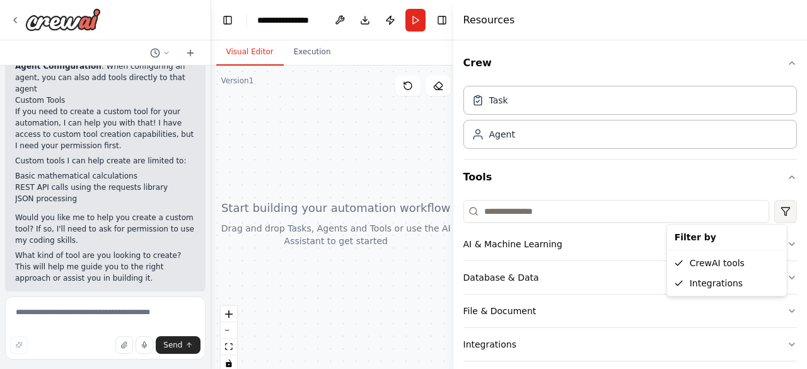
click at [781, 204] on html "**********" at bounding box center [403, 184] width 807 height 369
click at [735, 263] on div "CrewAI tools" at bounding box center [727, 263] width 115 height 20
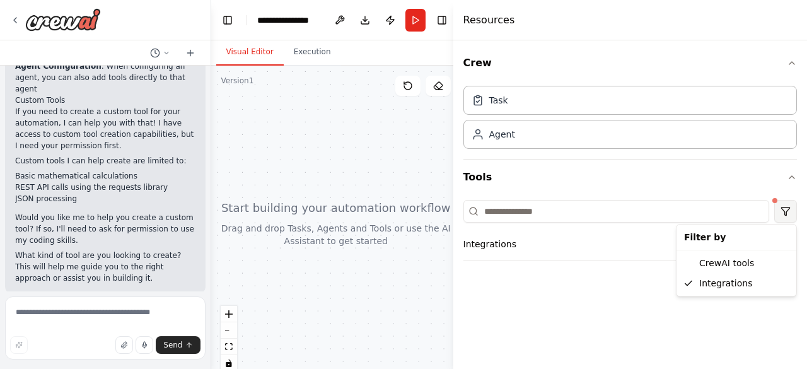
click at [787, 212] on html "**********" at bounding box center [403, 184] width 807 height 369
click at [731, 263] on div "CrewAI tools" at bounding box center [736, 263] width 115 height 20
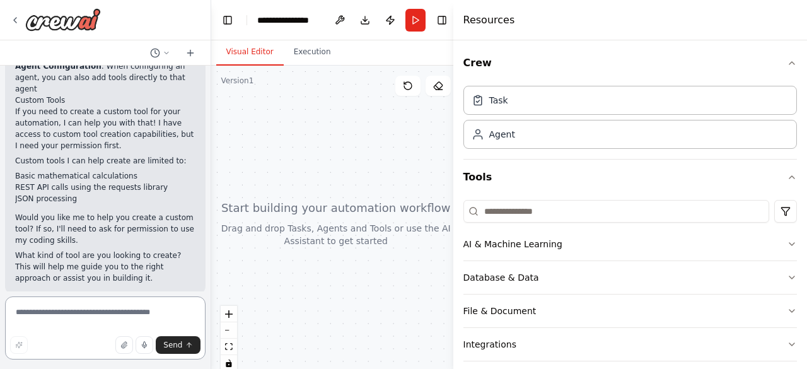
click at [70, 318] on textarea at bounding box center [105, 327] width 200 height 63
paste textarea "**********"
type textarea "**********"
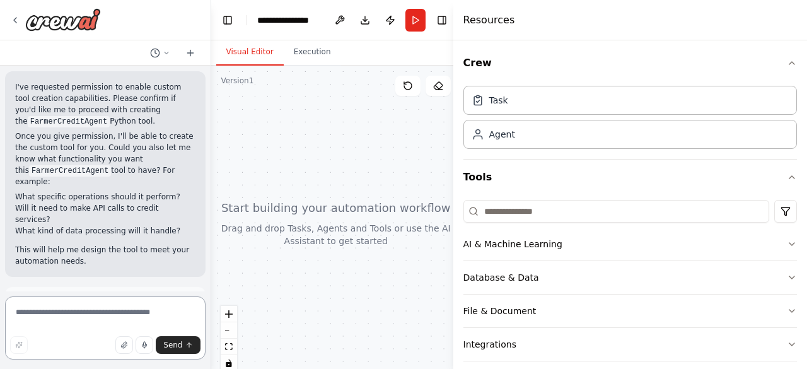
scroll to position [747, 0]
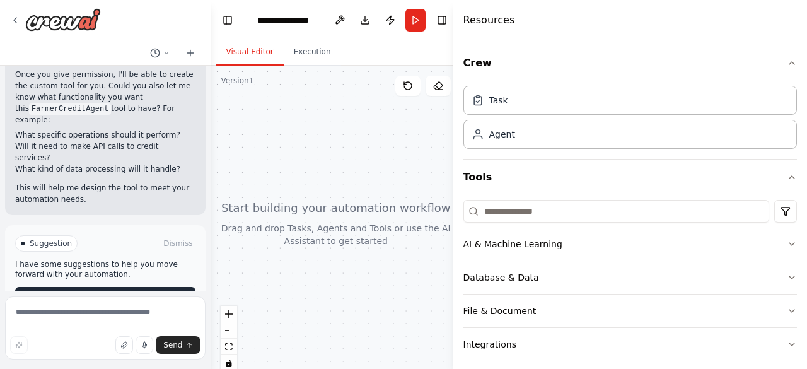
click at [98, 292] on span "Enable coding skills" at bounding box center [111, 297] width 74 height 10
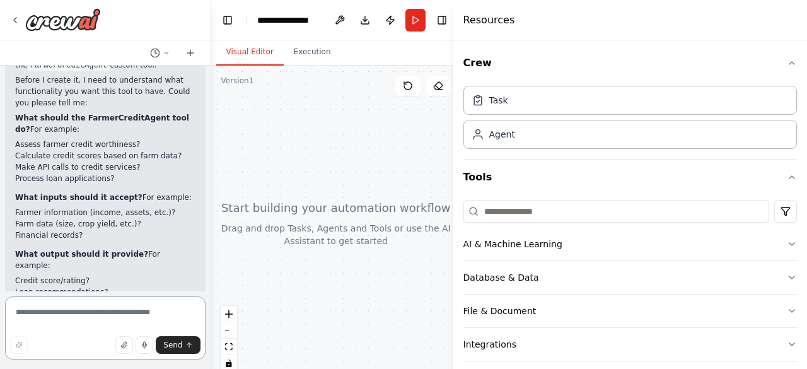
scroll to position [985, 0]
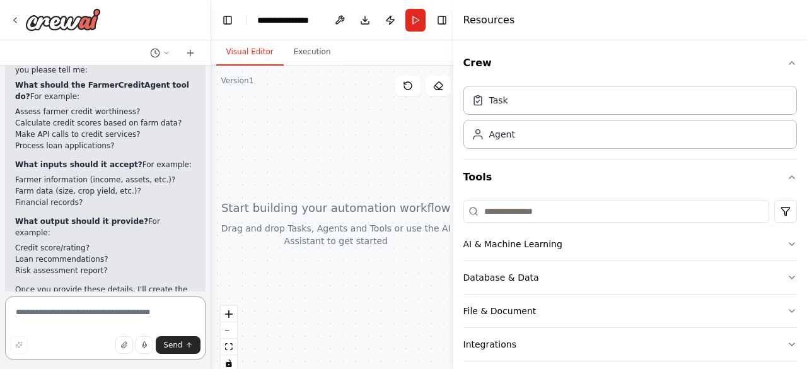
click at [93, 316] on textarea at bounding box center [105, 327] width 200 height 63
paste textarea "**********"
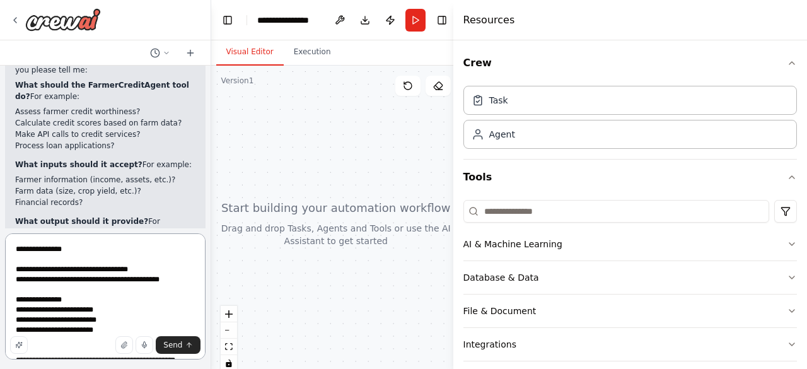
scroll to position [742, 0]
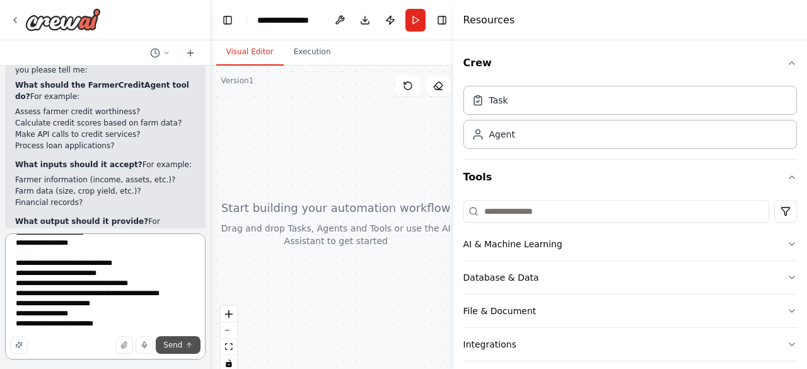
type textarea "**********"
click at [172, 344] on span "Send" at bounding box center [172, 345] width 19 height 10
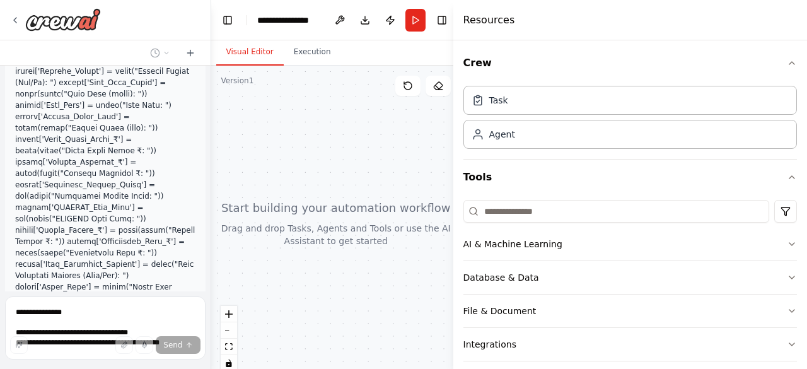
scroll to position [1681, 0]
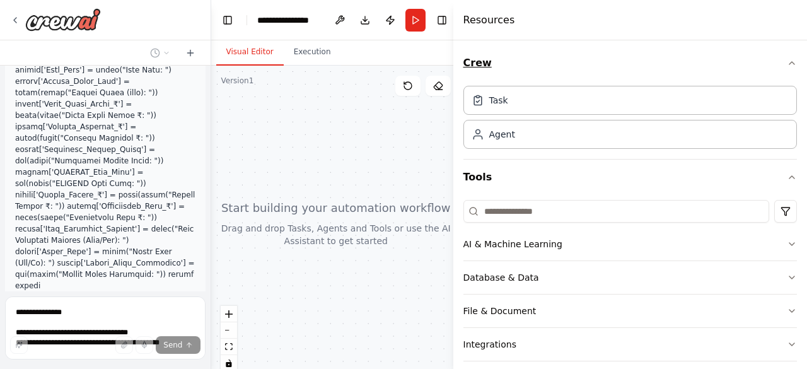
click at [787, 60] on icon "button" at bounding box center [792, 63] width 10 height 10
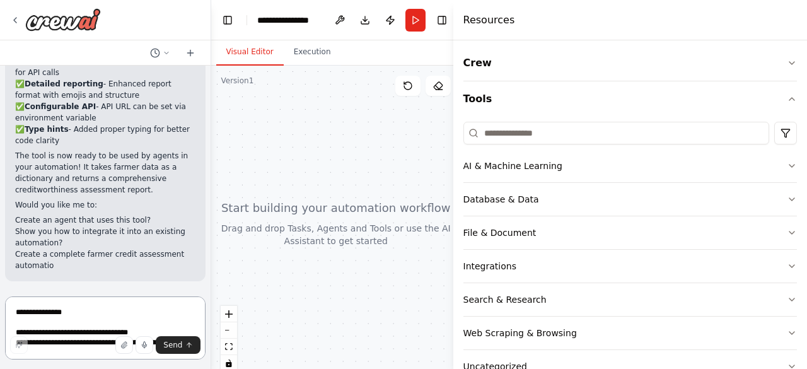
scroll to position [3005, 0]
click at [81, 311] on textarea at bounding box center [105, 327] width 200 height 63
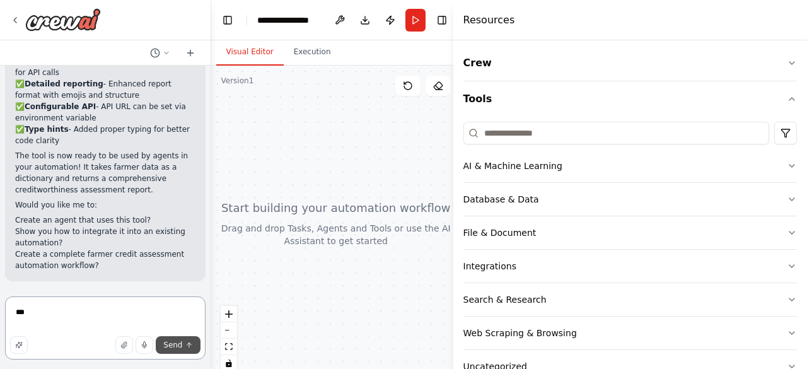
type textarea "***"
click at [171, 343] on span "Send" at bounding box center [172, 345] width 19 height 10
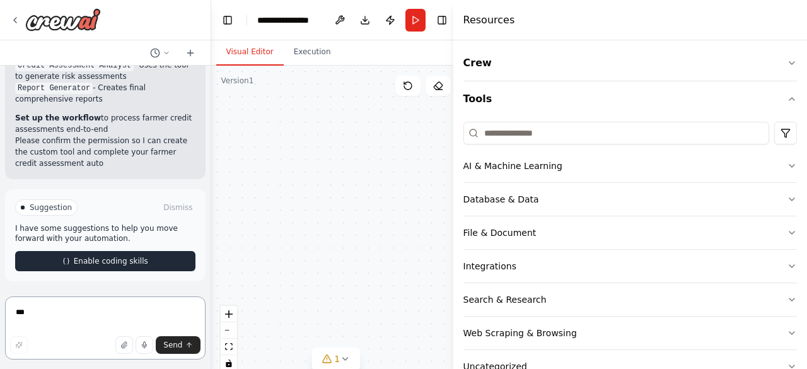
scroll to position [3916, 0]
click at [122, 257] on button "Enable coding skills" at bounding box center [105, 261] width 180 height 20
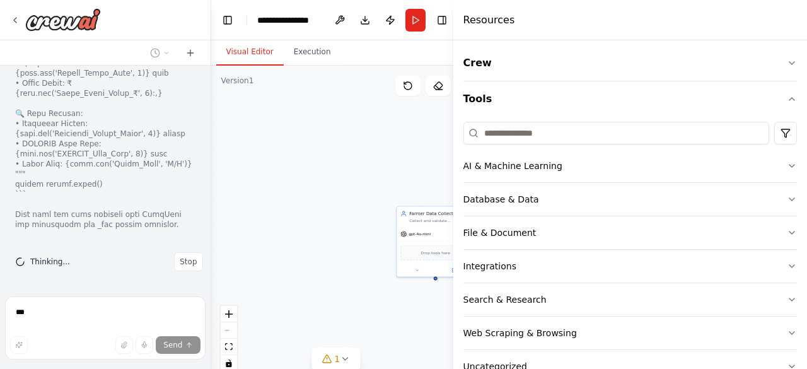
scroll to position [4476, 0]
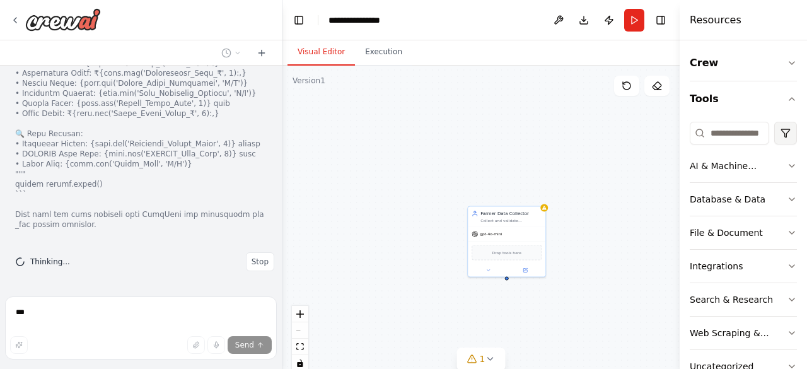
drag, startPoint x: 453, startPoint y: 128, endPoint x: 775, endPoint y: 142, distance: 323.1
click at [775, 142] on div "Resources Crew Tools AI & Machine Learning Database & Data File & Document Inte…" at bounding box center [743, 184] width 127 height 369
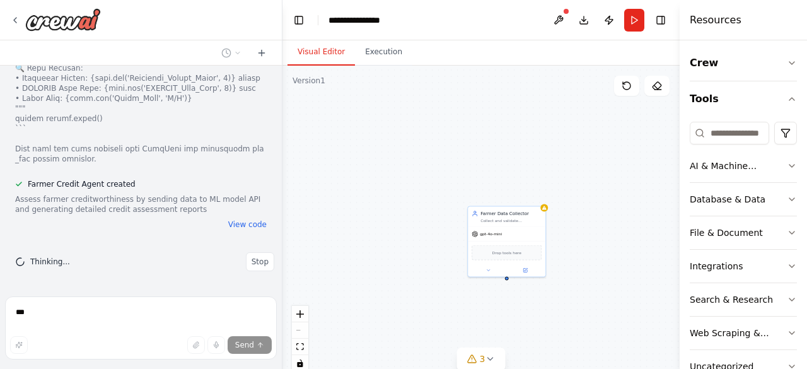
drag, startPoint x: 466, startPoint y: 356, endPoint x: 403, endPoint y: 252, distance: 121.6
click at [403, 252] on div "Version 1 Show Tools Hide Agents Farmer Data Collector Collect and validate com…" at bounding box center [480, 223] width 397 height 315
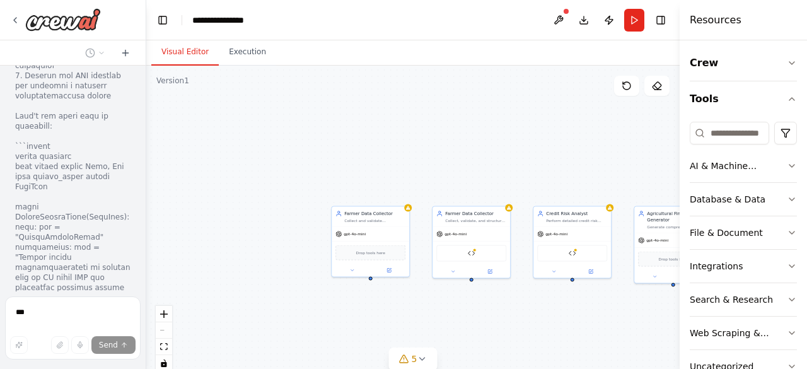
scroll to position [5850, 0]
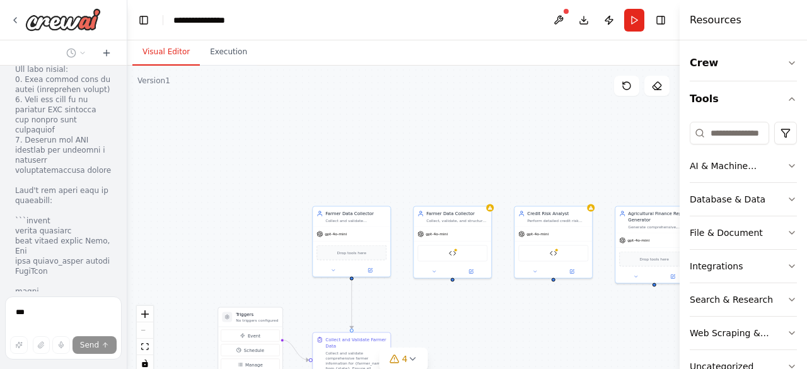
drag, startPoint x: 280, startPoint y: 119, endPoint x: 113, endPoint y: 141, distance: 167.9
click at [113, 141] on div "where can i crate the new tool in crew ai ▶ Thought process In [GEOGRAPHIC_DATA…" at bounding box center [63, 184] width 127 height 369
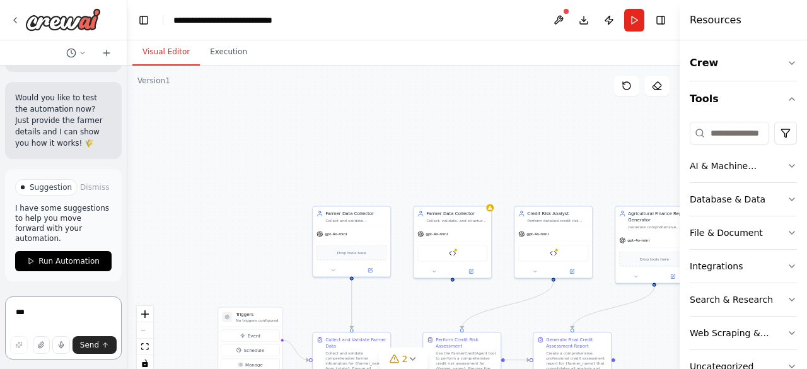
scroll to position [9580, 0]
click at [66, 260] on span "Run Automation" at bounding box center [68, 261] width 61 height 10
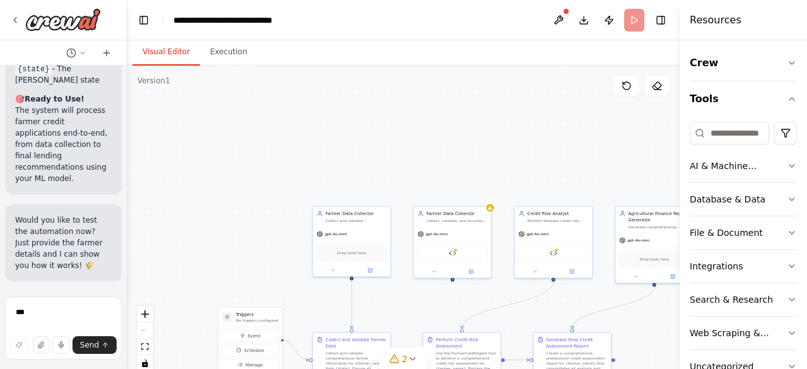
scroll to position [9468, 0]
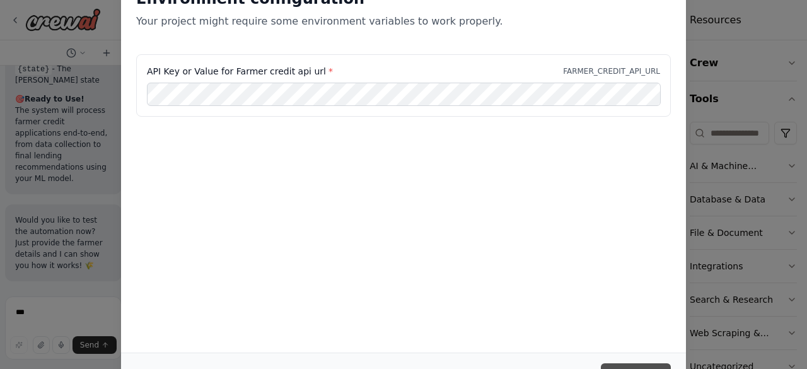
click at [630, 365] on button "Continue" at bounding box center [636, 374] width 70 height 23
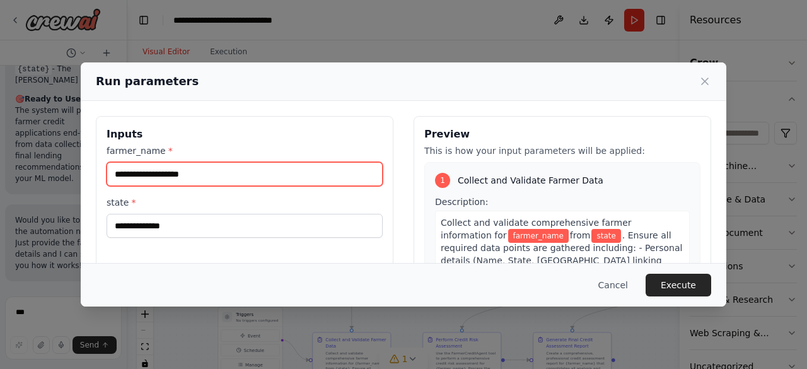
click at [191, 173] on input "farmer_name *" at bounding box center [245, 174] width 276 height 24
type input "*****"
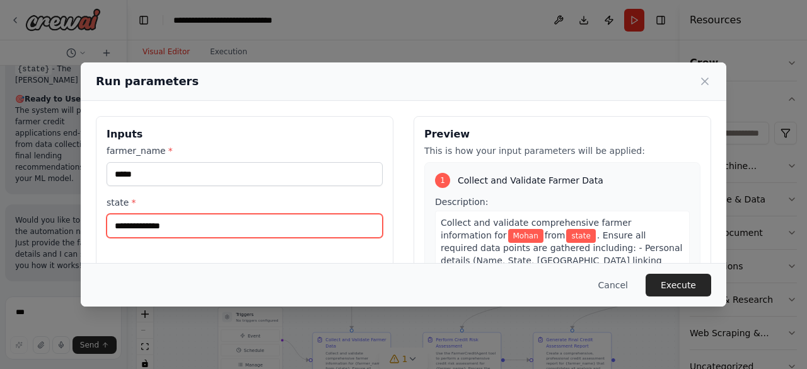
click at [141, 222] on input "state *" at bounding box center [245, 226] width 276 height 24
type input "*********"
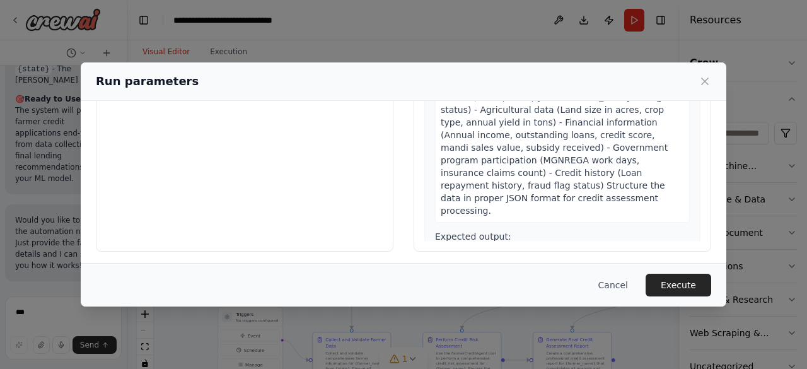
scroll to position [166, 0]
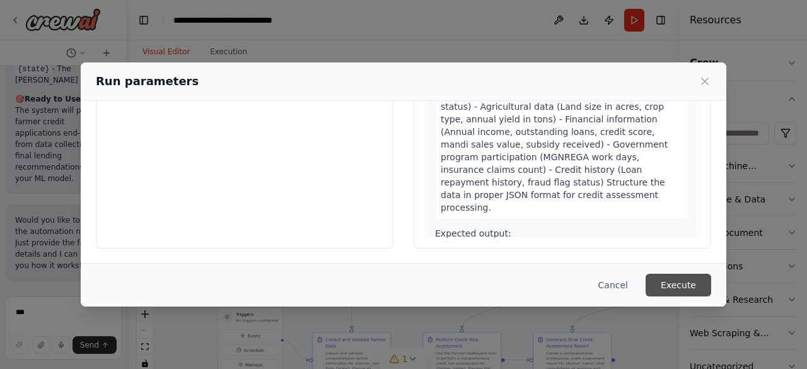
click at [674, 283] on button "Execute" at bounding box center [679, 285] width 66 height 23
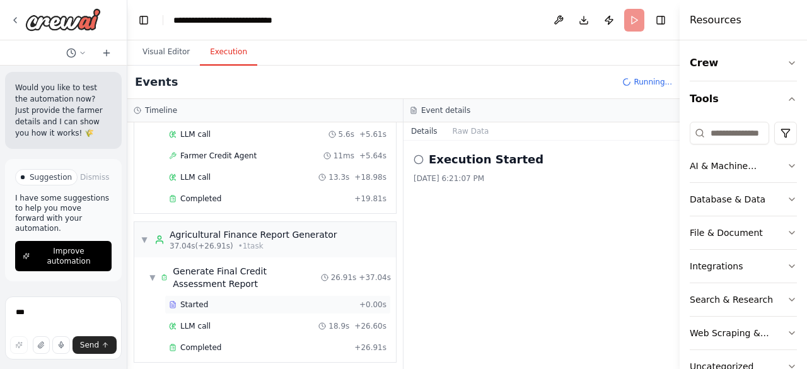
scroll to position [9590, 0]
click at [210, 342] on span "Completed" at bounding box center [200, 347] width 41 height 10
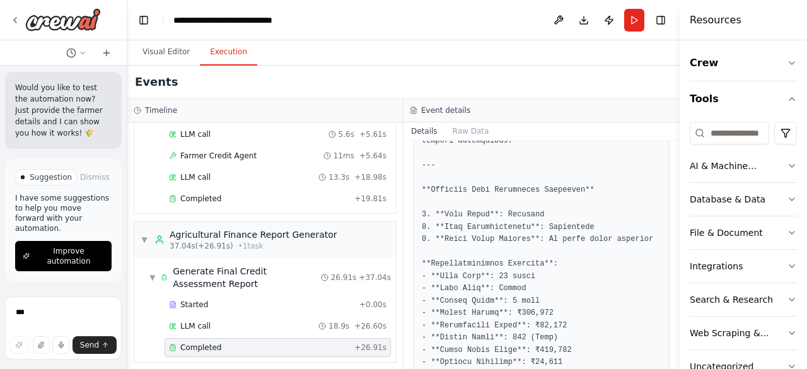
scroll to position [501, 0]
click at [59, 264] on span "Improve automation" at bounding box center [68, 256] width 71 height 20
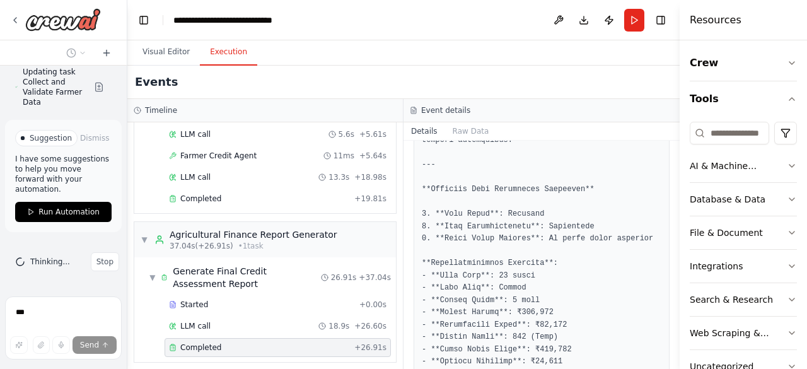
scroll to position [10109, 0]
click at [73, 212] on span "Run Automation" at bounding box center [68, 212] width 61 height 10
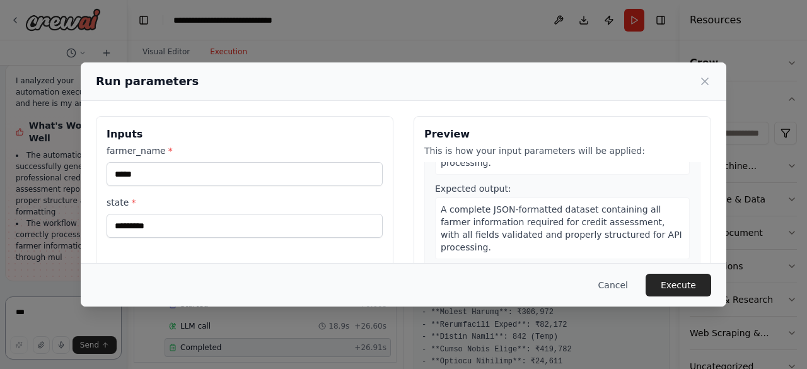
scroll to position [0, 0]
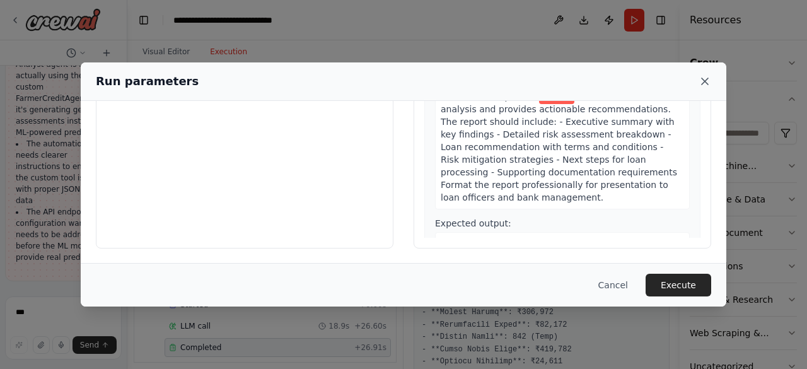
click at [701, 80] on icon at bounding box center [705, 81] width 13 height 13
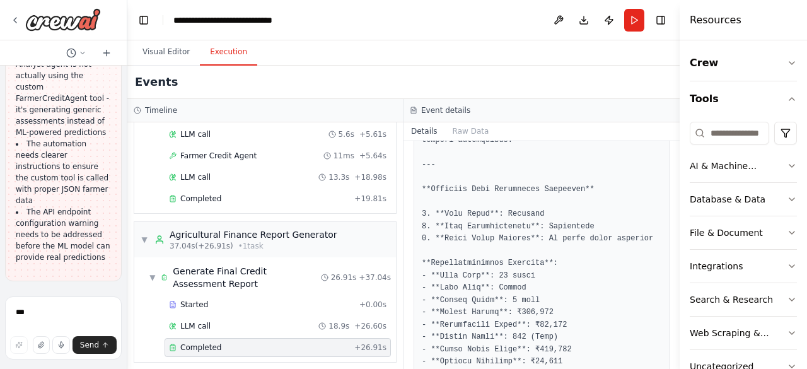
scroll to position [10499, 0]
click at [86, 200] on li "The automation needs clearer instructions to ensure the custom tool is called w…" at bounding box center [63, 172] width 95 height 68
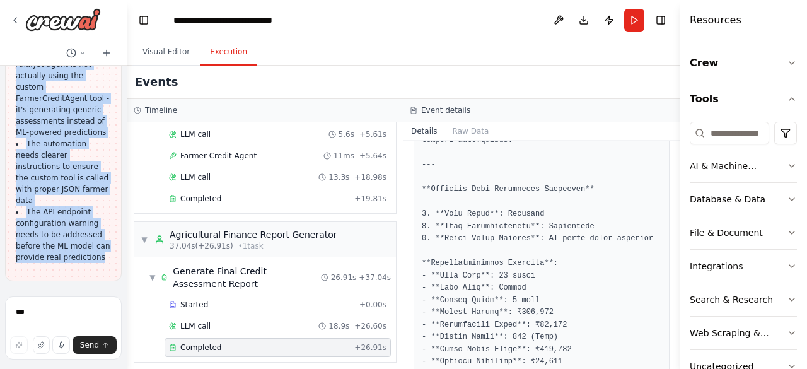
drag, startPoint x: 29, startPoint y: 76, endPoint x: 107, endPoint y: 262, distance: 200.9
copy div "Areas for Improvements The Credit Risk Analyst agent is not actually using the …"
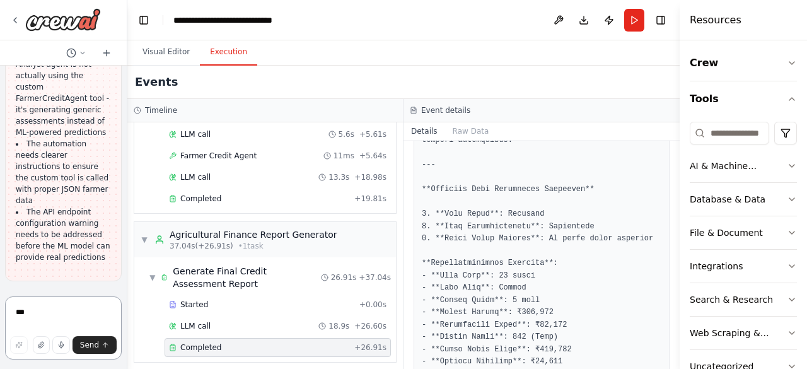
click at [23, 318] on textarea "***" at bounding box center [63, 327] width 117 height 63
paste textarea "**********"
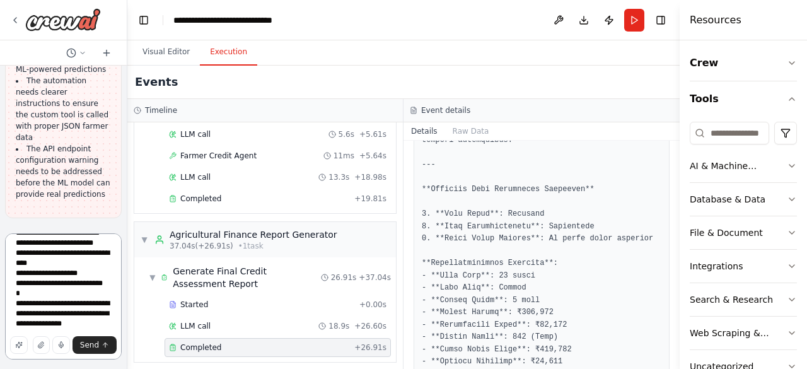
scroll to position [571, 0]
paste textarea "**********"
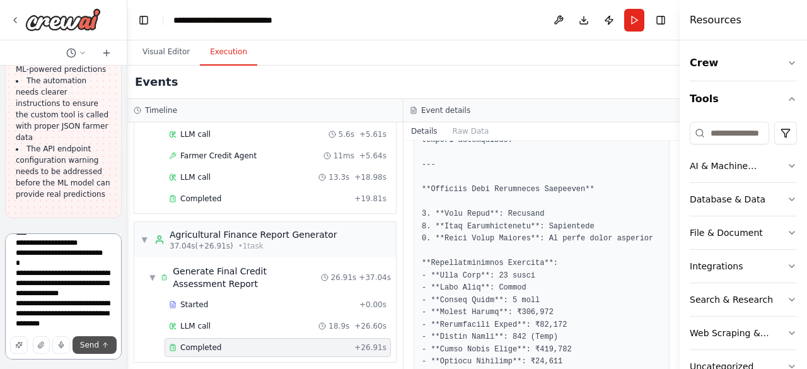
type textarea "**********"
click at [97, 339] on button "Send" at bounding box center [95, 345] width 44 height 18
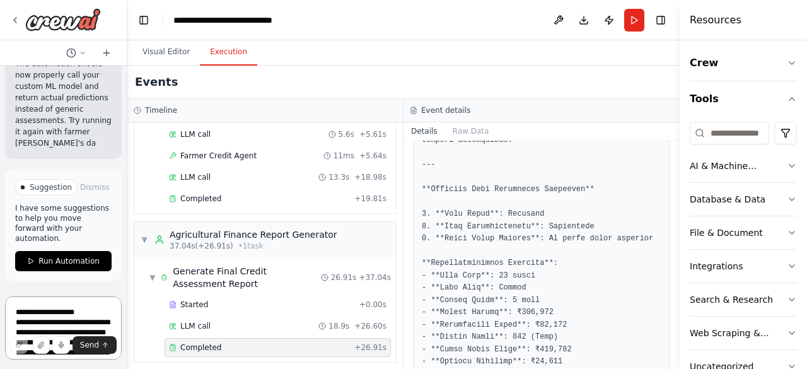
scroll to position [11900, 0]
click at [54, 261] on span "Run Automation" at bounding box center [68, 261] width 61 height 10
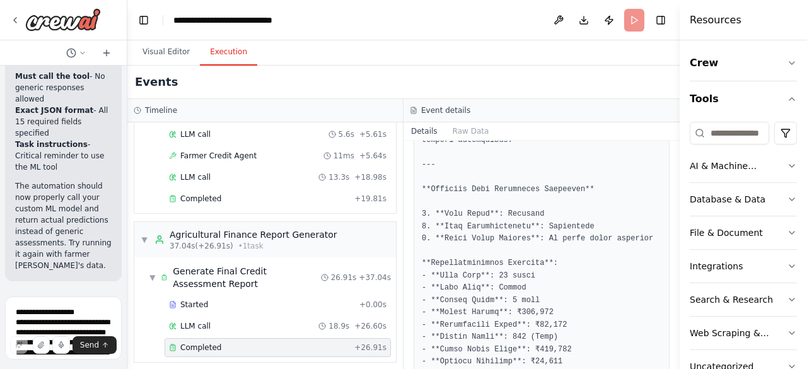
scroll to position [11788, 0]
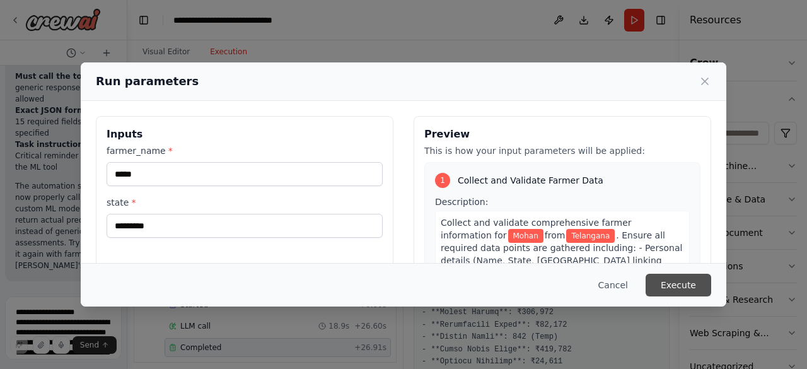
click at [677, 282] on button "Execute" at bounding box center [679, 285] width 66 height 23
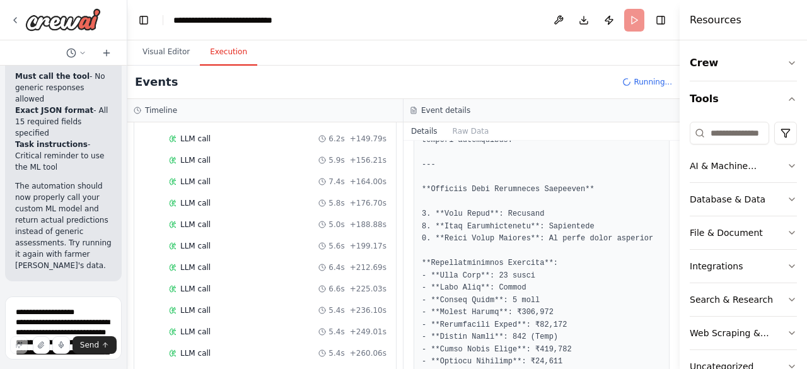
scroll to position [1190, 0]
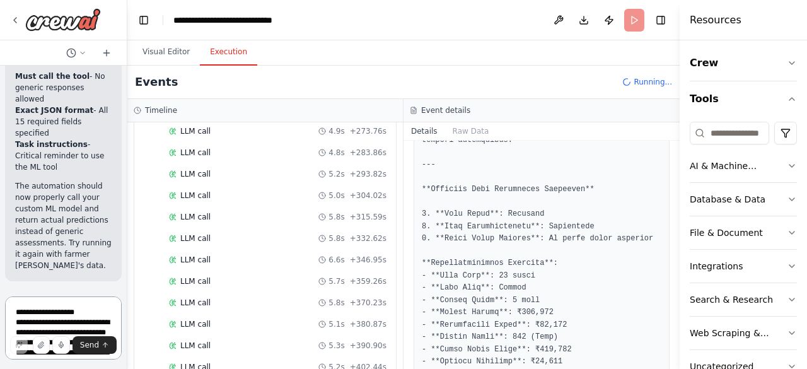
click at [23, 316] on textarea at bounding box center [63, 327] width 117 height 63
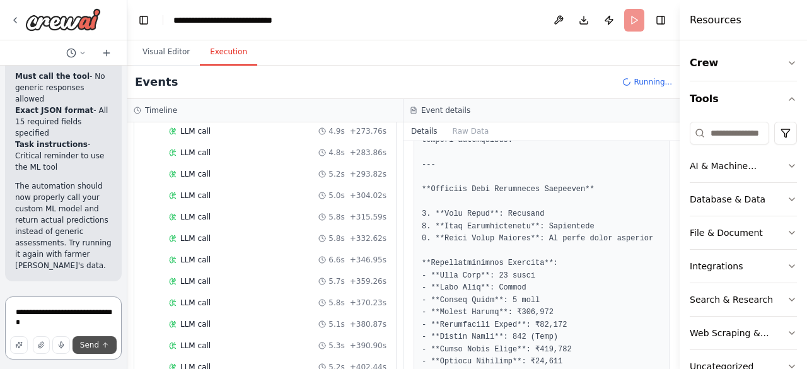
type textarea "**********"
click at [95, 347] on span "Send" at bounding box center [89, 345] width 19 height 10
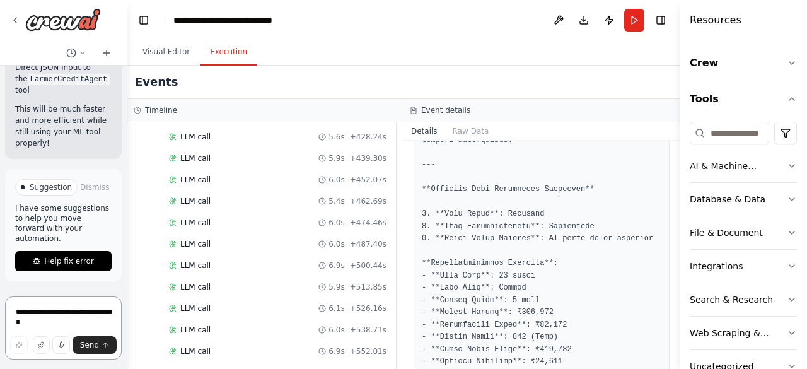
scroll to position [13044, 0]
click at [61, 265] on span "Help fix error" at bounding box center [69, 261] width 50 height 10
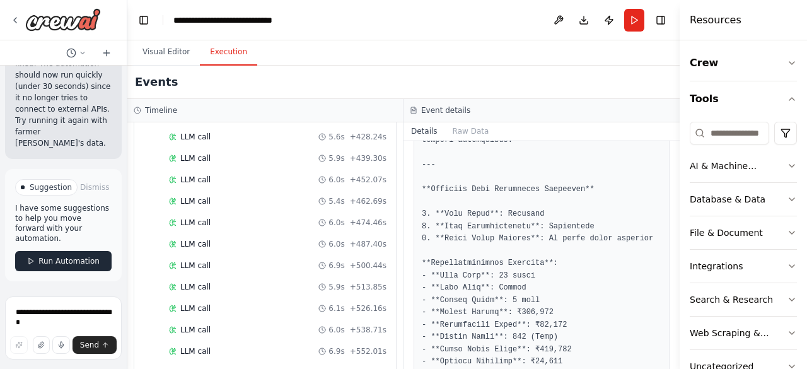
click at [47, 265] on span "Run Automation" at bounding box center [68, 261] width 61 height 10
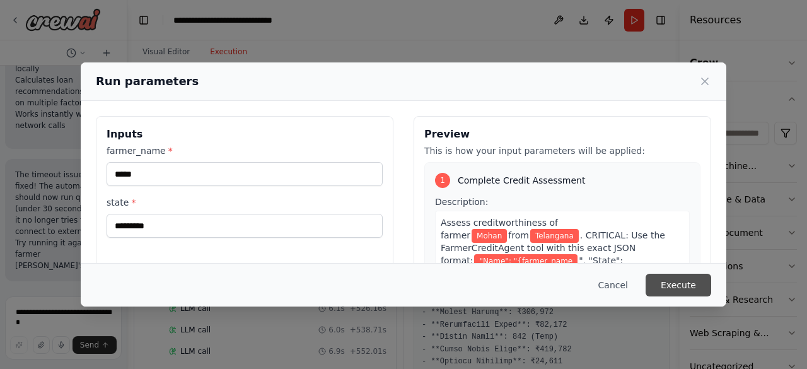
click at [675, 282] on button "Execute" at bounding box center [679, 285] width 66 height 23
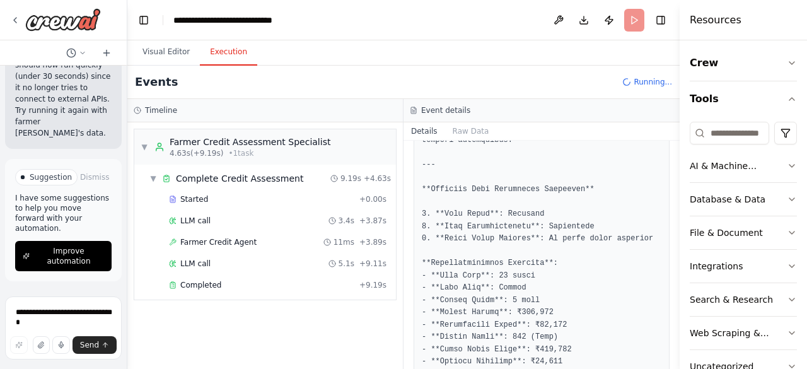
scroll to position [14803, 0]
click at [202, 280] on span "Completed" at bounding box center [200, 285] width 41 height 10
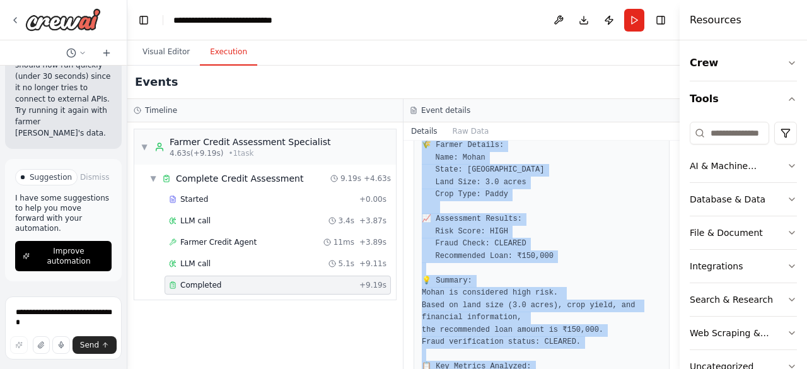
scroll to position [563, 0]
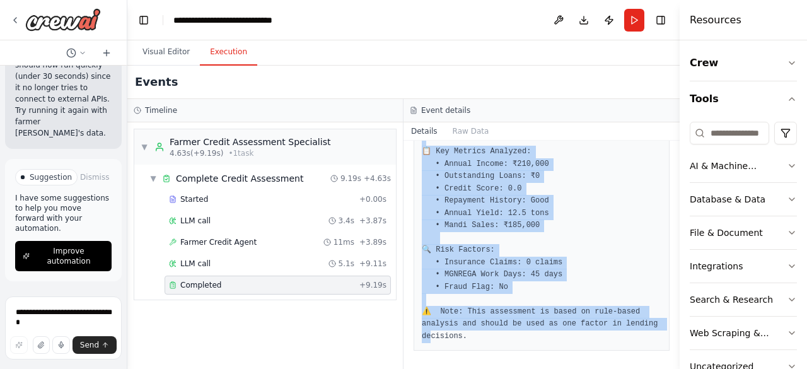
drag, startPoint x: 436, startPoint y: 228, endPoint x: 542, endPoint y: 350, distance: 161.3
click at [542, 350] on div "Completed [DATE] 6:45:03 PM Description Assess creditworthiness of farmer {farm…" at bounding box center [541, 255] width 276 height 228
copy pre "[PERSON_NAME] CREDITWORTHINESS ASSESSMENT REPORT ==============================…"
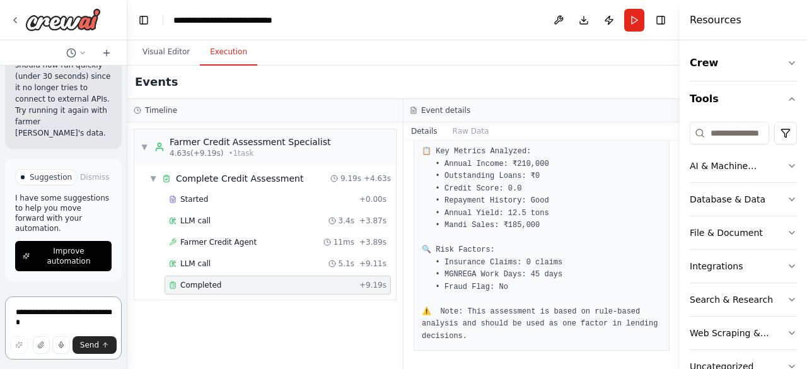
click at [49, 311] on textarea "**********" at bounding box center [63, 327] width 117 height 63
paste textarea "**********"
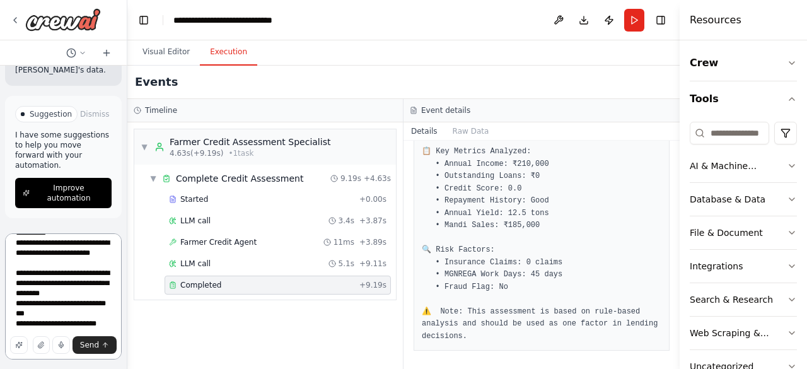
scroll to position [1488, 0]
paste textarea "**********"
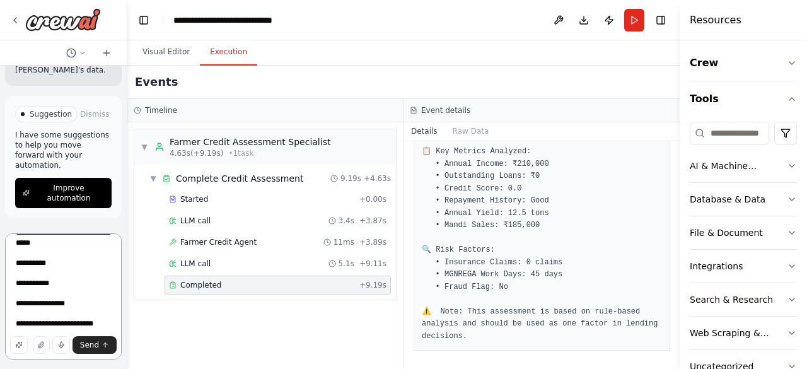
scroll to position [1761, 0]
paste textarea "**********"
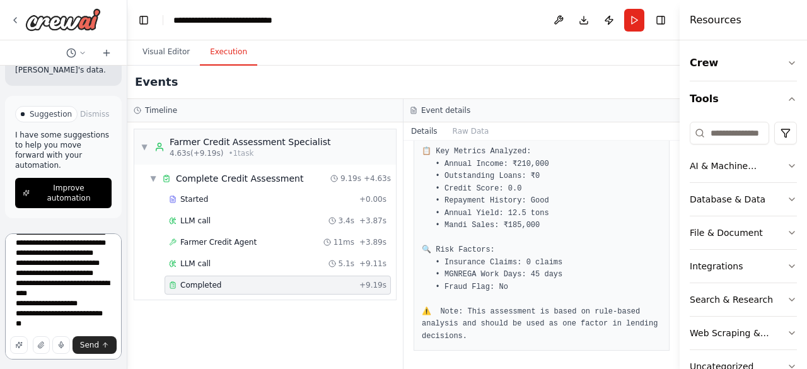
scroll to position [2043, 0]
click at [30, 317] on textarea at bounding box center [63, 296] width 117 height 126
paste textarea "**********"
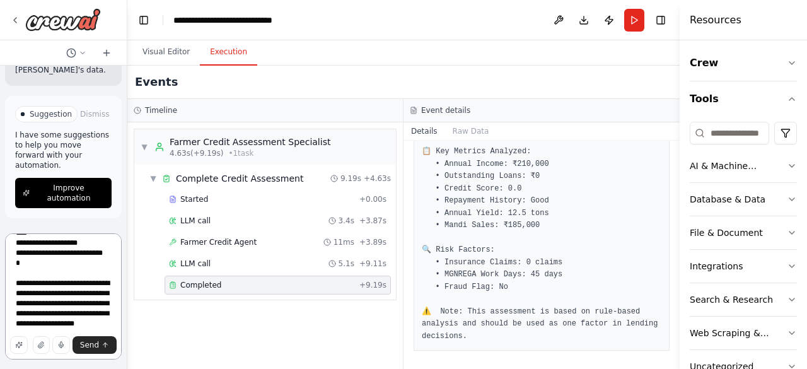
scroll to position [2084, 0]
type textarea "**********"
click at [90, 345] on span "Send" at bounding box center [89, 345] width 19 height 10
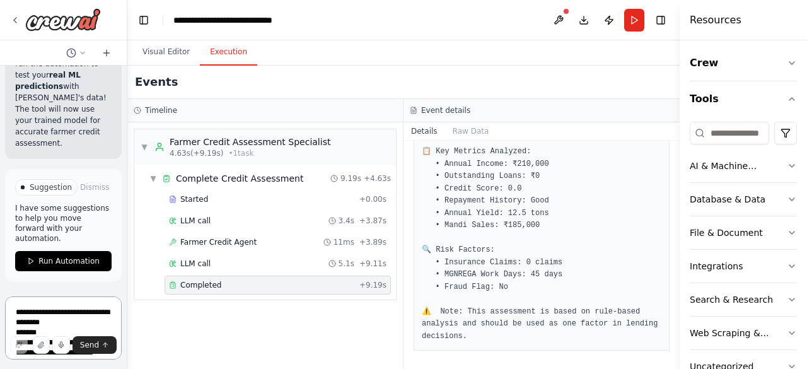
scroll to position [19769, 0]
click at [64, 261] on span "Run Automation" at bounding box center [68, 261] width 61 height 10
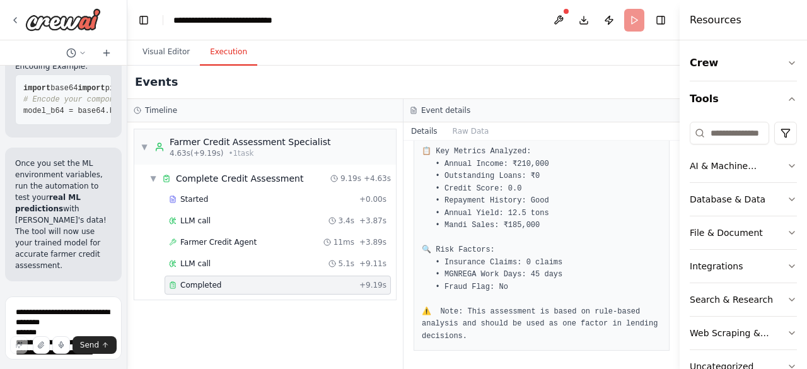
scroll to position [19658, 0]
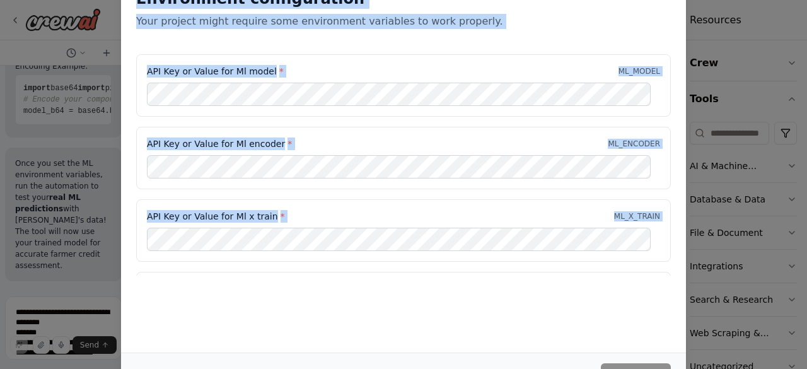
drag, startPoint x: 137, startPoint y: 3, endPoint x: 308, endPoint y: 313, distance: 353.6
click at [308, 313] on div "Environment configuration Your project might require some environment variables…" at bounding box center [403, 163] width 565 height 379
copy div "Environment configuration Your project might require some environment variables…"
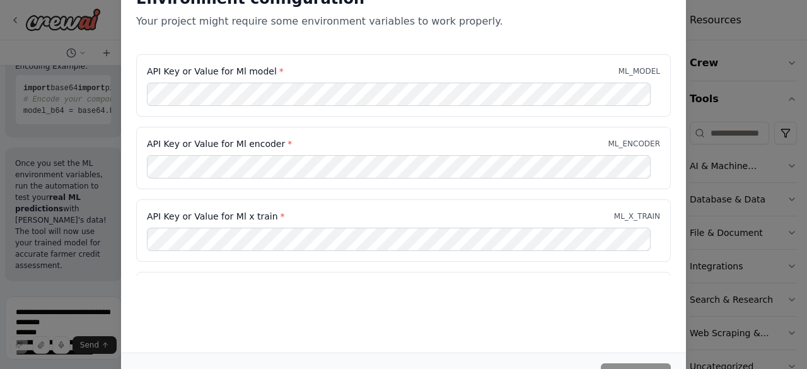
click at [364, 298] on div "Environment configuration Your project might require some environment variables…" at bounding box center [403, 163] width 565 height 379
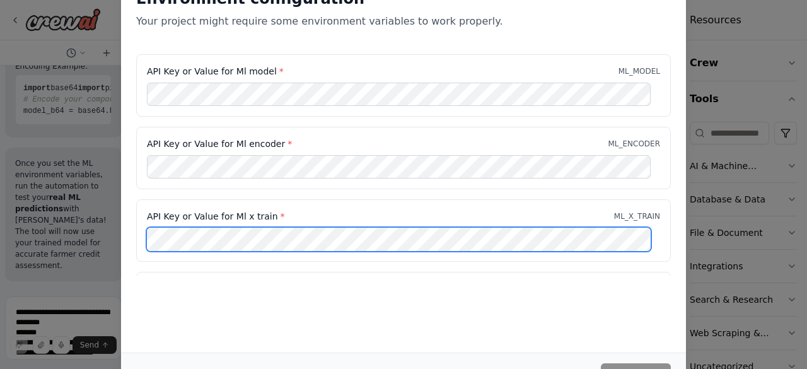
scroll to position [145, 0]
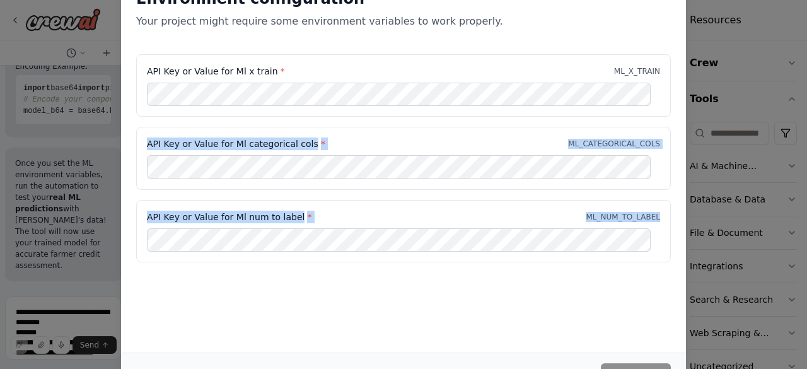
drag, startPoint x: 149, startPoint y: 144, endPoint x: 511, endPoint y: 328, distance: 405.4
click at [511, 328] on div "Environment configuration Your project might require some environment variables…" at bounding box center [403, 163] width 565 height 379
copy div "API Key or Value for Ml categorical cols * ML_CATEGORICAL_COLS API Key or Value…"
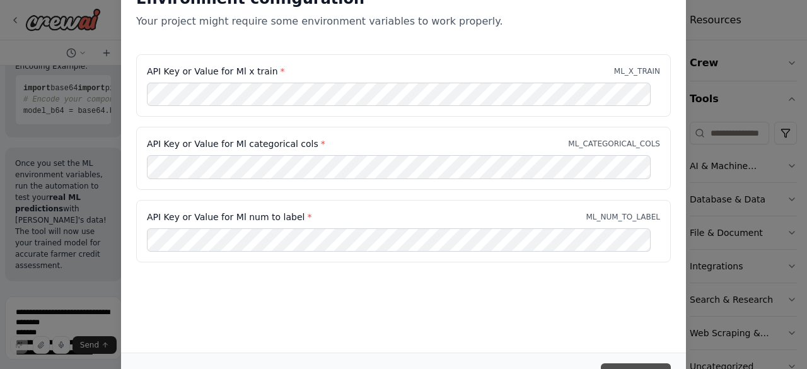
click at [633, 364] on button "Continue" at bounding box center [636, 374] width 70 height 23
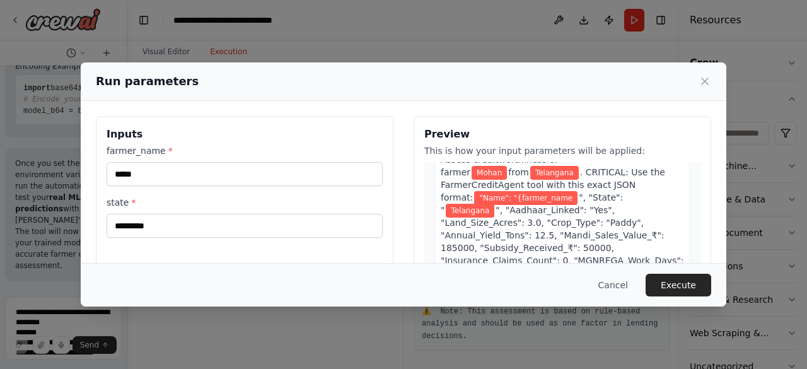
scroll to position [166, 0]
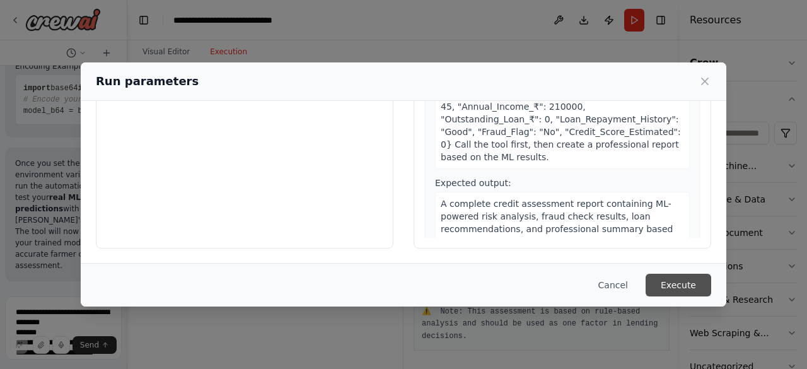
click at [675, 290] on button "Execute" at bounding box center [679, 285] width 66 height 23
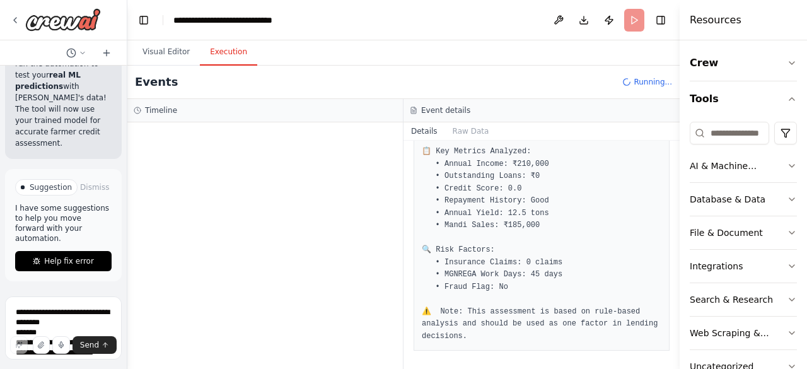
scroll to position [19769, 0]
drag, startPoint x: 675, startPoint y: 290, endPoint x: 313, endPoint y: 194, distance: 373.7
click at [313, 194] on div "where can i crate the new tool in crew ai ▶ Thought process In [GEOGRAPHIC_DATA…" at bounding box center [403, 184] width 807 height 369
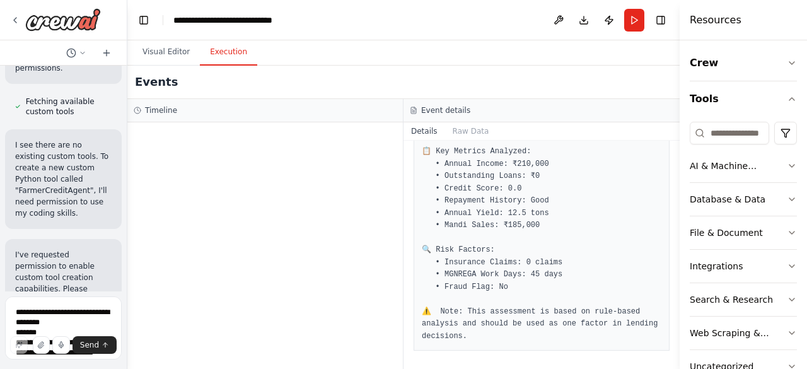
scroll to position [847, 0]
click at [59, 182] on p "I see there are no existing custom tools. To create a new custom Python tool ca…" at bounding box center [63, 177] width 96 height 79
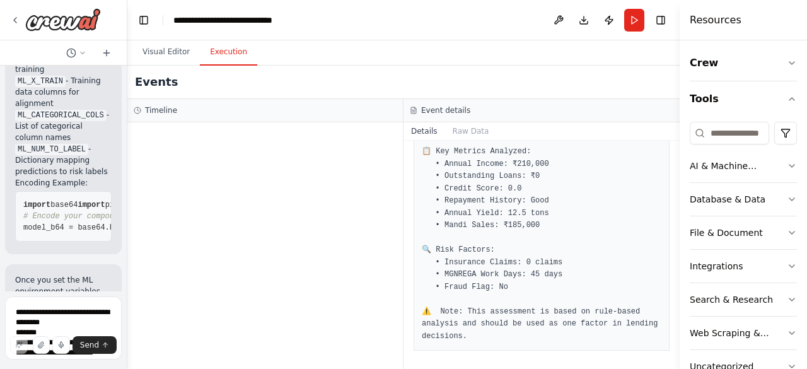
scroll to position [19769, 0]
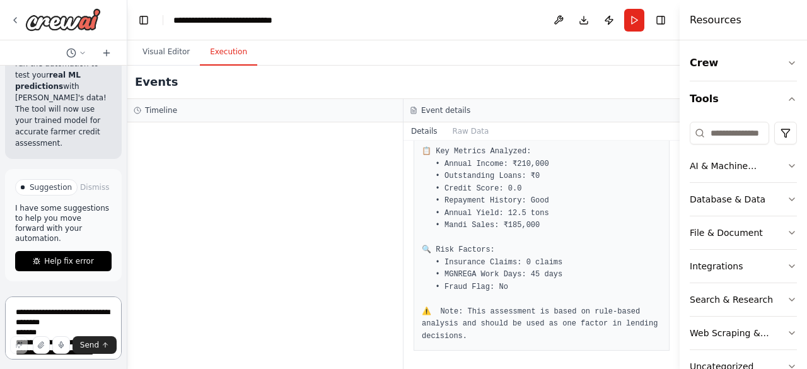
click at [45, 310] on textarea at bounding box center [63, 327] width 117 height 63
type textarea "**********"
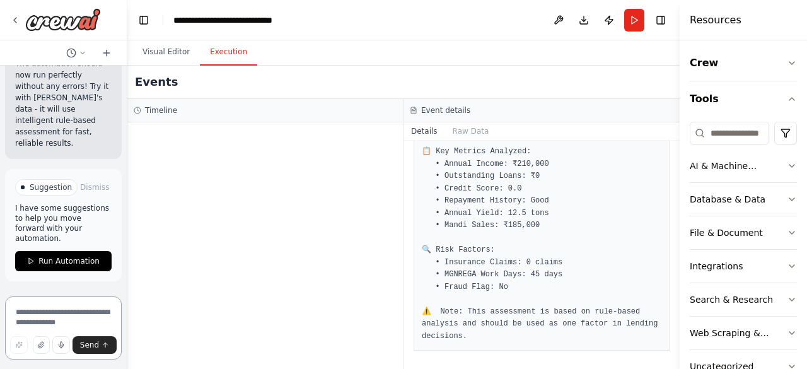
scroll to position [21311, 0]
click at [53, 263] on span "Run Automation" at bounding box center [68, 261] width 61 height 10
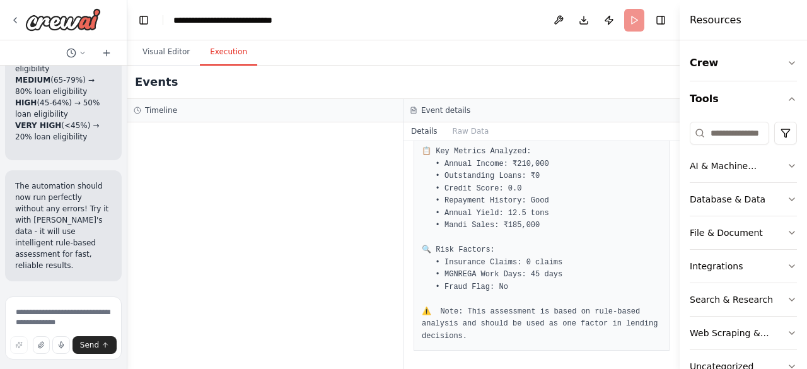
scroll to position [21200, 0]
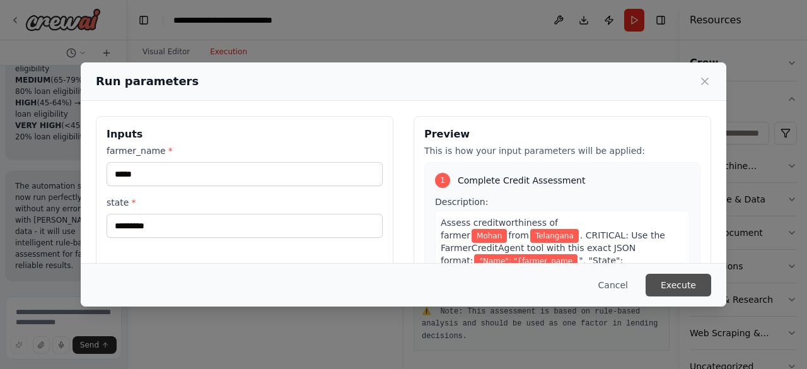
click at [685, 284] on button "Execute" at bounding box center [679, 285] width 66 height 23
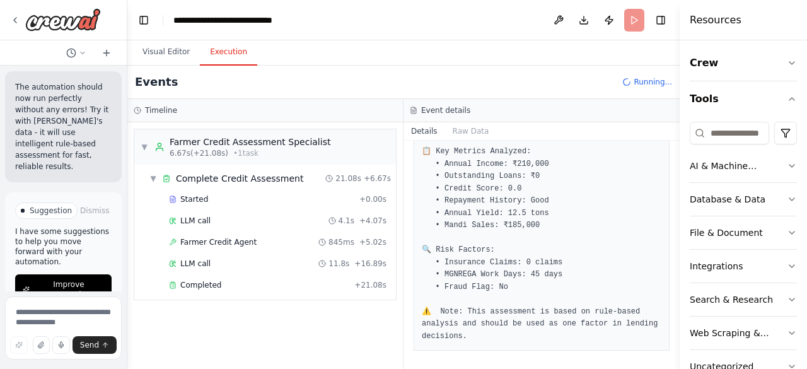
scroll to position [21322, 0]
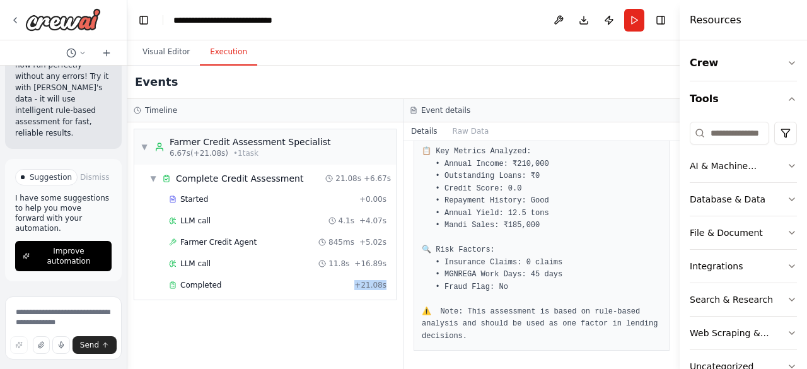
drag, startPoint x: 395, startPoint y: 322, endPoint x: 255, endPoint y: 351, distance: 143.7
click at [255, 351] on div "▼ Farmer Credit Assessment Specialist 6.67s (+21.08s) • 1 task ▼ Complete Credi…" at bounding box center [265, 245] width 276 height 247
click at [195, 284] on span "Completed" at bounding box center [200, 285] width 41 height 10
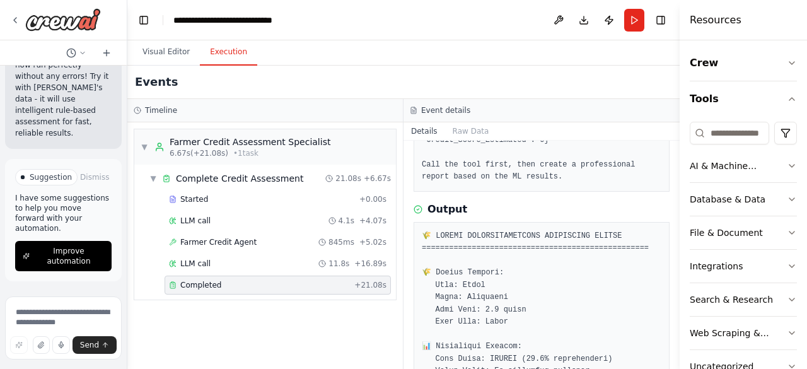
scroll to position [222, 0]
click at [52, 312] on textarea at bounding box center [63, 327] width 117 height 63
type textarea "**********"
click at [86, 345] on span "Send" at bounding box center [89, 345] width 19 height 10
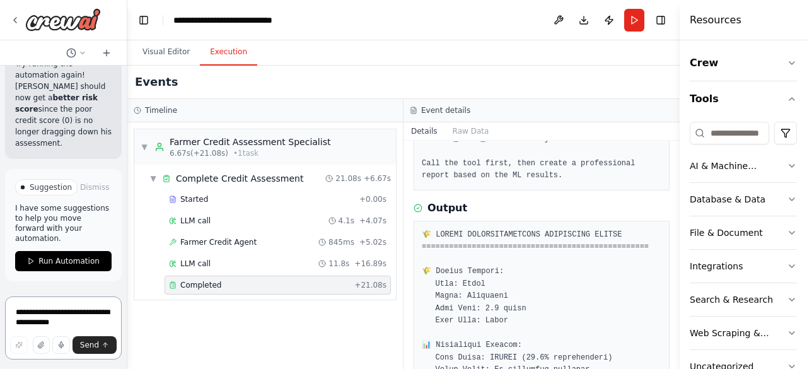
scroll to position [22674, 0]
click at [61, 265] on span "Run Automation" at bounding box center [68, 261] width 61 height 10
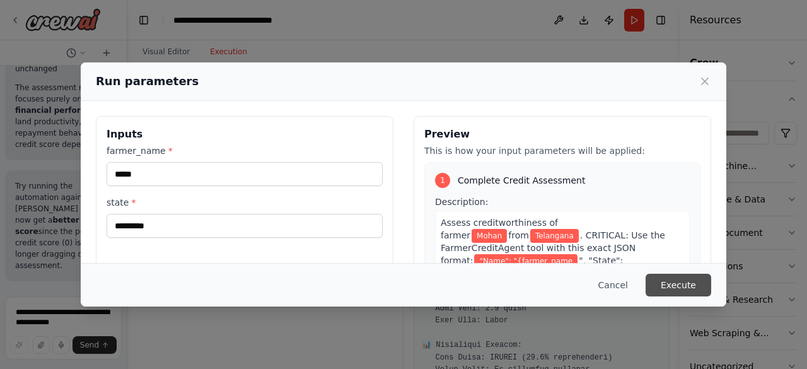
click at [683, 282] on button "Execute" at bounding box center [679, 285] width 66 height 23
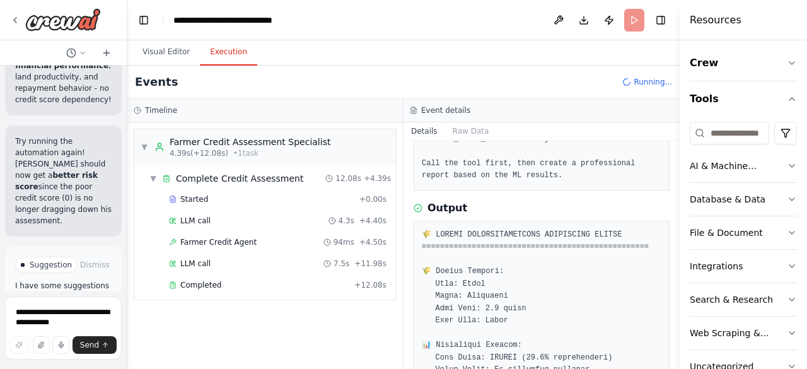
scroll to position [22685, 0]
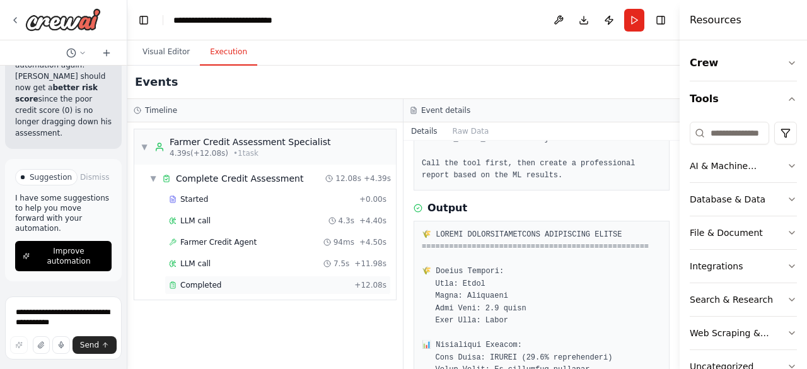
click at [203, 282] on span "Completed" at bounding box center [200, 285] width 41 height 10
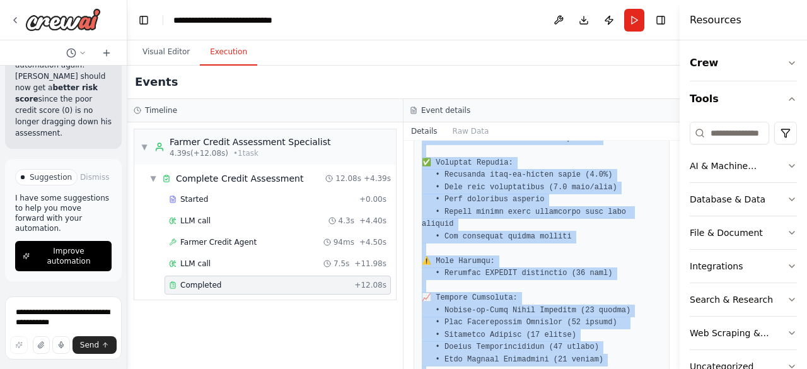
scroll to position [821, 0]
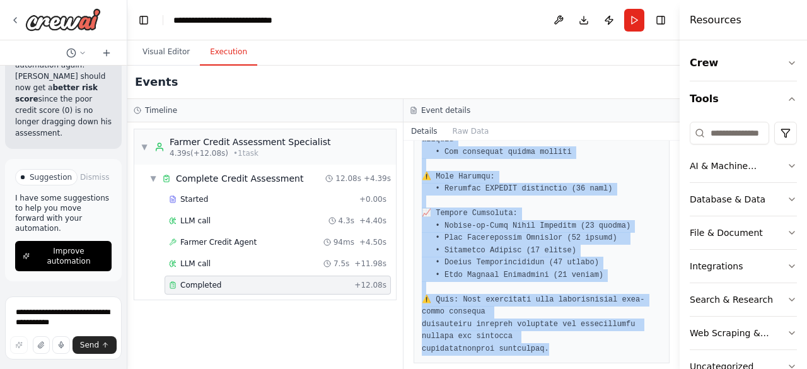
drag, startPoint x: 435, startPoint y: 219, endPoint x: 568, endPoint y: 337, distance: 178.2
copy pre "lore Ipsumdo: Sita: Conse Adipi: Elitseddo Eius Temp: 4.6 incid Utla Etdo: Magn…"
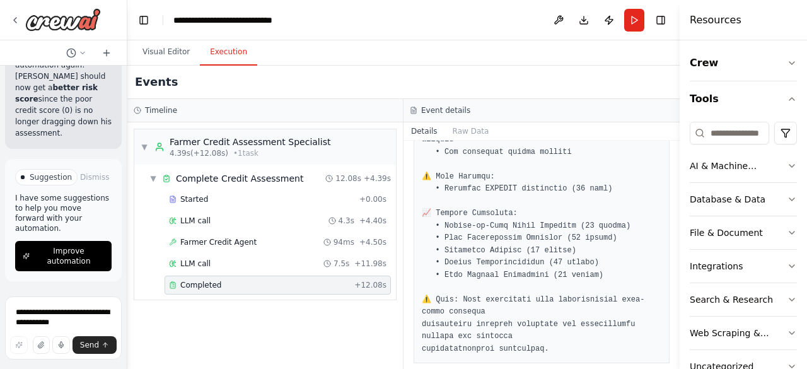
click at [281, 337] on div "▼ Farmer Credit Assessment Specialist 4.39s (+12.08s) • 1 task ▼ Complete Credi…" at bounding box center [265, 245] width 276 height 247
click at [38, 310] on textarea "**********" at bounding box center [63, 327] width 117 height 63
type textarea "**********"
click at [91, 347] on span "Send" at bounding box center [89, 345] width 19 height 10
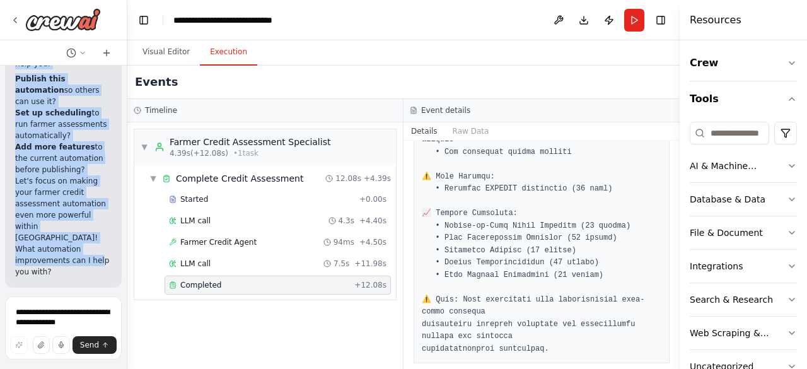
scroll to position [23217, 0]
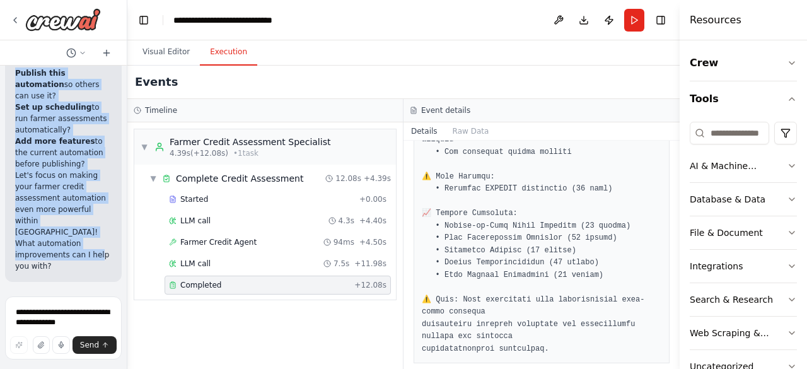
drag, startPoint x: 15, startPoint y: 185, endPoint x: 98, endPoint y: 288, distance: 132.7
click at [98, 288] on div "where can i crate the new tool in crew ai ▶ Thought process In [GEOGRAPHIC_DATA…" at bounding box center [63, 179] width 127 height 226
copy div "I'm specifically designed to help with CrewAI automation building, not deployin…"
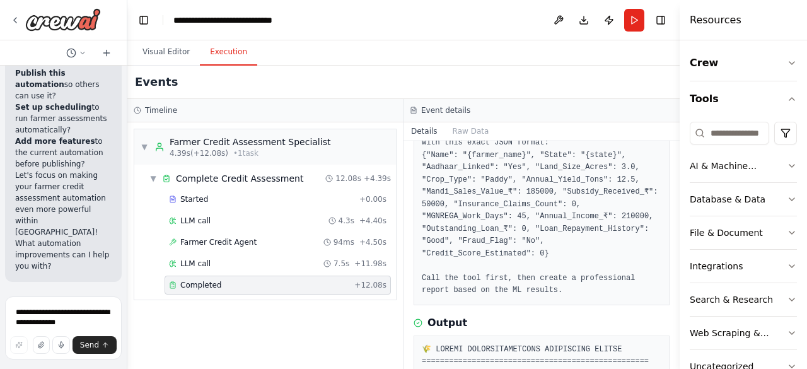
scroll to position [0, 0]
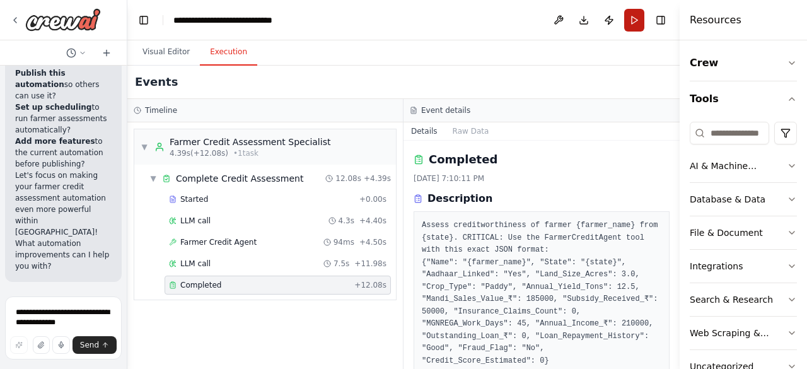
click at [635, 22] on button "Run" at bounding box center [634, 20] width 20 height 23
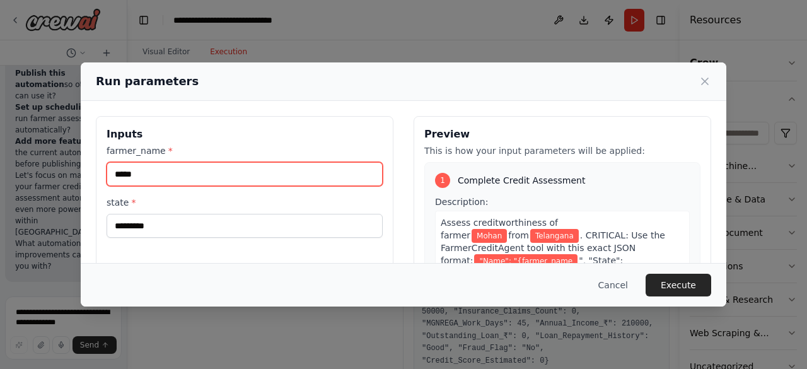
click at [153, 175] on input "*****" at bounding box center [245, 174] width 276 height 24
type input "*"
type input "********"
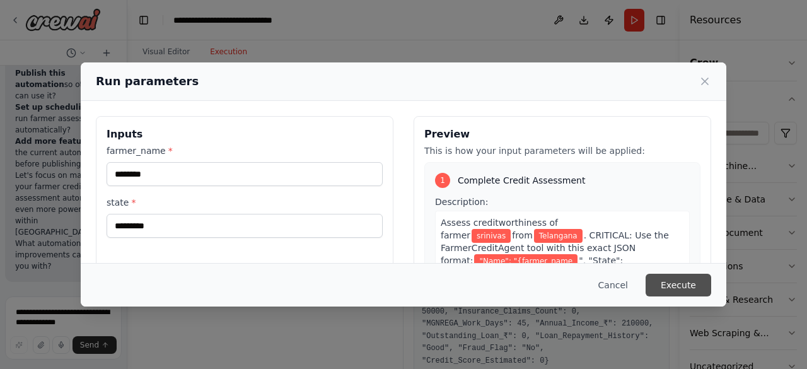
click at [666, 287] on button "Execute" at bounding box center [679, 285] width 66 height 23
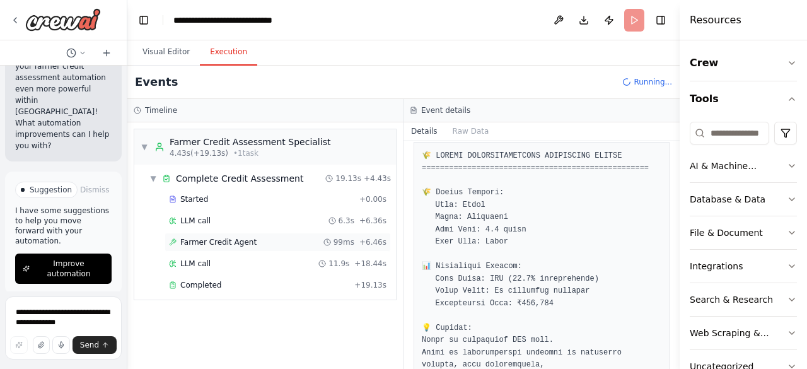
scroll to position [23339, 0]
click at [204, 280] on span "Completed" at bounding box center [200, 285] width 41 height 10
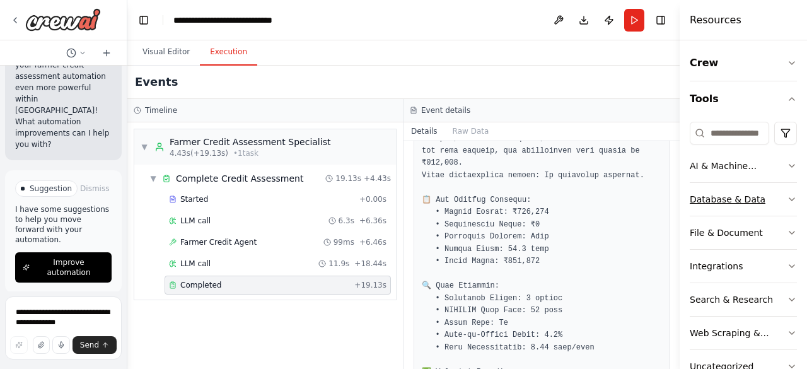
scroll to position [68, 0]
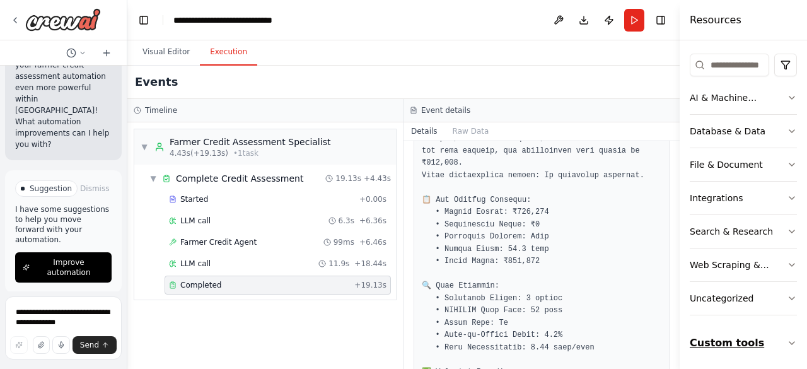
click at [731, 342] on button "Custom tools" at bounding box center [743, 342] width 107 height 35
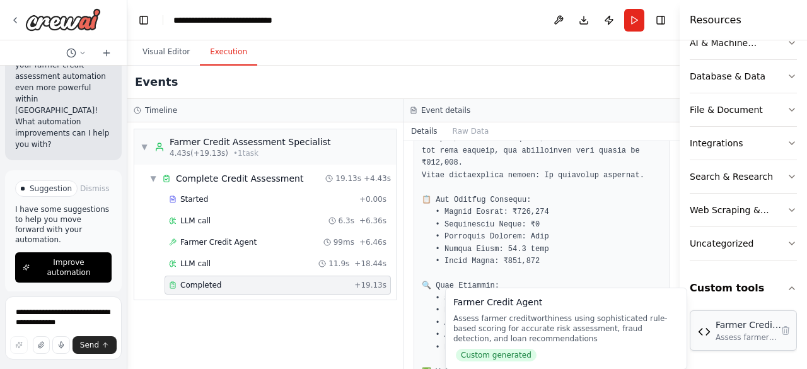
click at [739, 338] on div "Assess farmer creditworthiness using sophisticated rule-based scoring for accur…" at bounding box center [750, 337] width 69 height 10
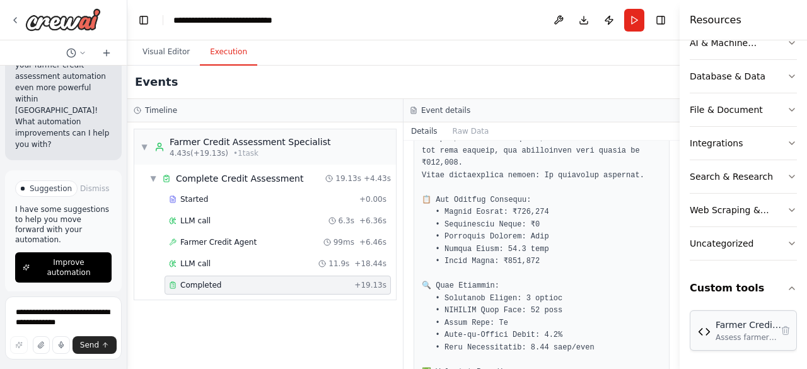
click at [739, 338] on div "Assess farmer creditworthiness using sophisticated rule-based scoring for accur…" at bounding box center [750, 337] width 69 height 10
click at [701, 337] on div "Farmer Credit Agent Assess farmer creditworthiness using sophisticated rule-bas…" at bounding box center [746, 330] width 96 height 24
click at [709, 335] on img at bounding box center [704, 331] width 13 height 13
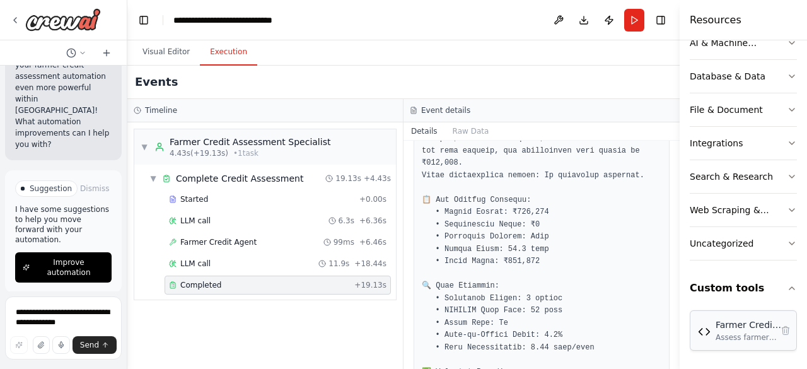
click at [696, 334] on div "Farmer Credit Agent Assess farmer creditworthiness using sophisticated rule-bas…" at bounding box center [743, 330] width 107 height 40
click at [701, 334] on img at bounding box center [704, 331] width 13 height 13
click at [722, 339] on div "Assess farmer creditworthiness using sophisticated rule-based scoring for accur…" at bounding box center [750, 337] width 69 height 10
click at [736, 320] on div "Farmer Credit Agent" at bounding box center [750, 324] width 69 height 13
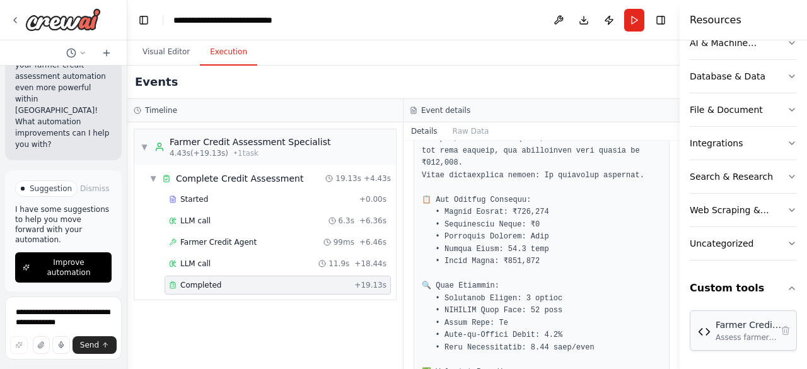
click at [700, 339] on div "Farmer Credit Agent Assess farmer creditworthiness using sophisticated rule-bas…" at bounding box center [746, 330] width 96 height 24
click at [702, 335] on img at bounding box center [704, 331] width 13 height 13
drag, startPoint x: 675, startPoint y: 288, endPoint x: 729, endPoint y: 398, distance: 123.2
click at [729, 368] on html "where can i crate the new tool in crew ai ▶ Thought process In [GEOGRAPHIC_DATA…" at bounding box center [403, 184] width 807 height 369
drag, startPoint x: 675, startPoint y: 287, endPoint x: 670, endPoint y: 290, distance: 6.5
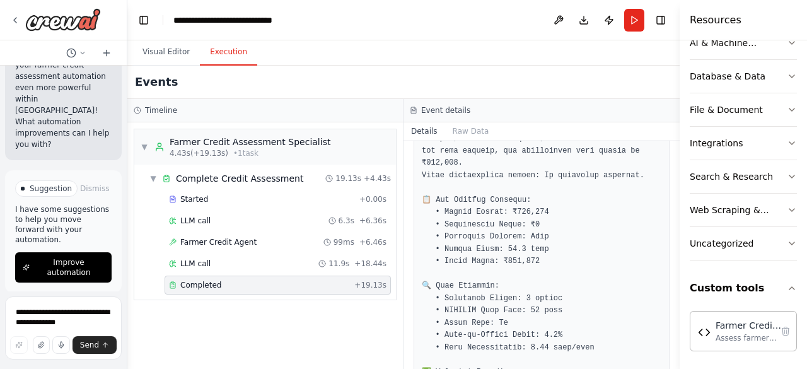
click at [670, 290] on div "where can i crate the new tool in crew ai ▶ Thought process In [GEOGRAPHIC_DATA…" at bounding box center [403, 184] width 807 height 369
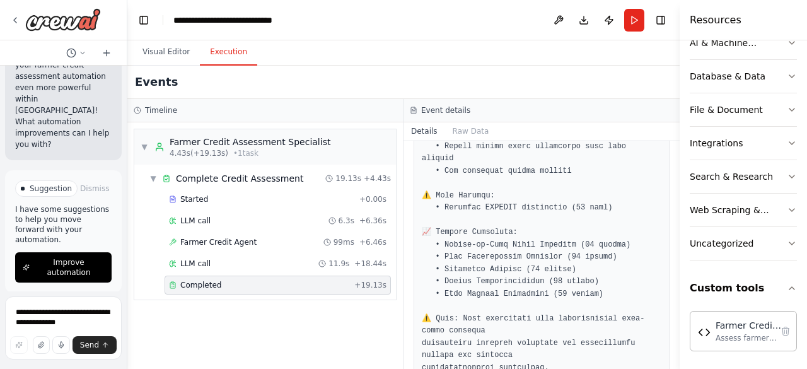
scroll to position [821, 0]
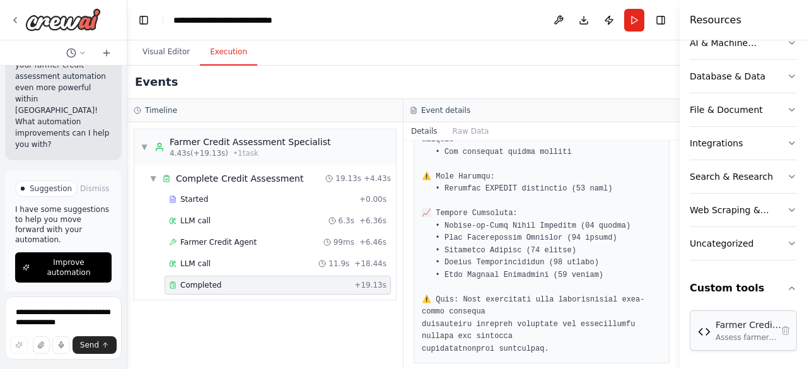
click at [726, 334] on div "Assess farmer creditworthiness using sophisticated rule-based scoring for accur…" at bounding box center [750, 337] width 69 height 10
click at [714, 332] on div "Farmer Credit Agent Assess farmer creditworthiness using sophisticated rule-bas…" at bounding box center [746, 330] width 96 height 24
click at [730, 332] on div "Assess farmer creditworthiness using sophisticated rule-based scoring for accur…" at bounding box center [750, 337] width 69 height 10
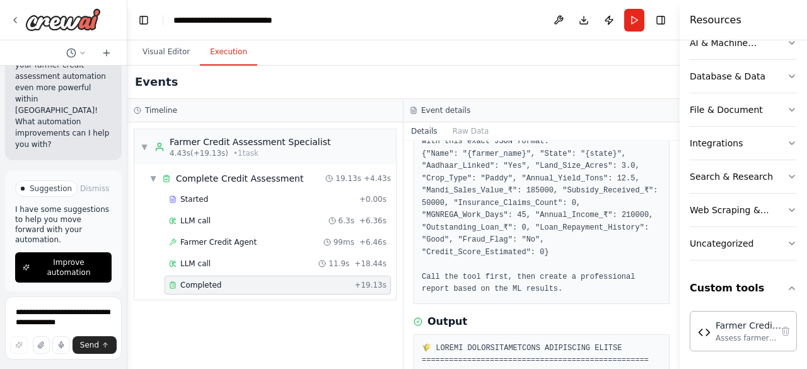
scroll to position [108, 0]
